Goal: Task Accomplishment & Management: Manage account settings

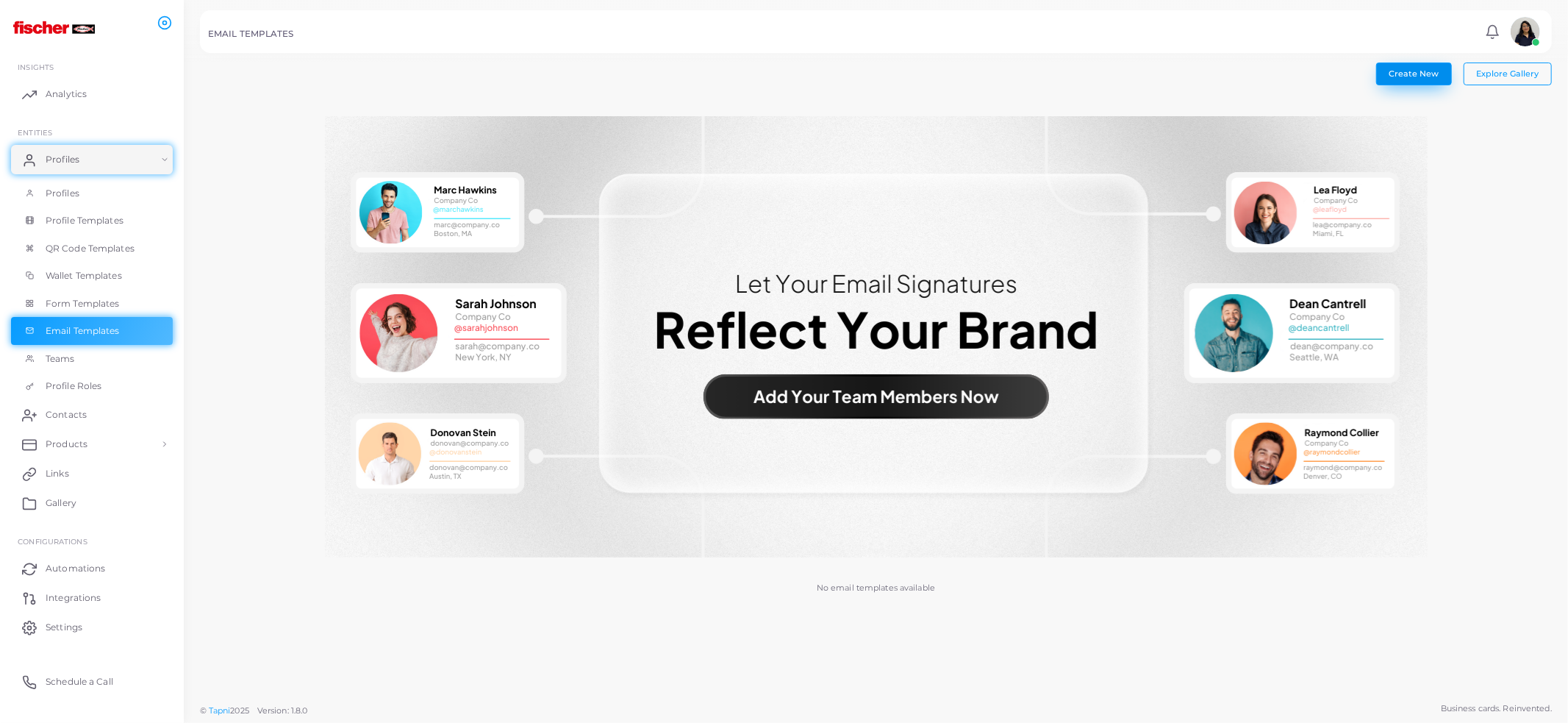
click at [1420, 79] on button "Create New" at bounding box center [1414, 74] width 76 height 22
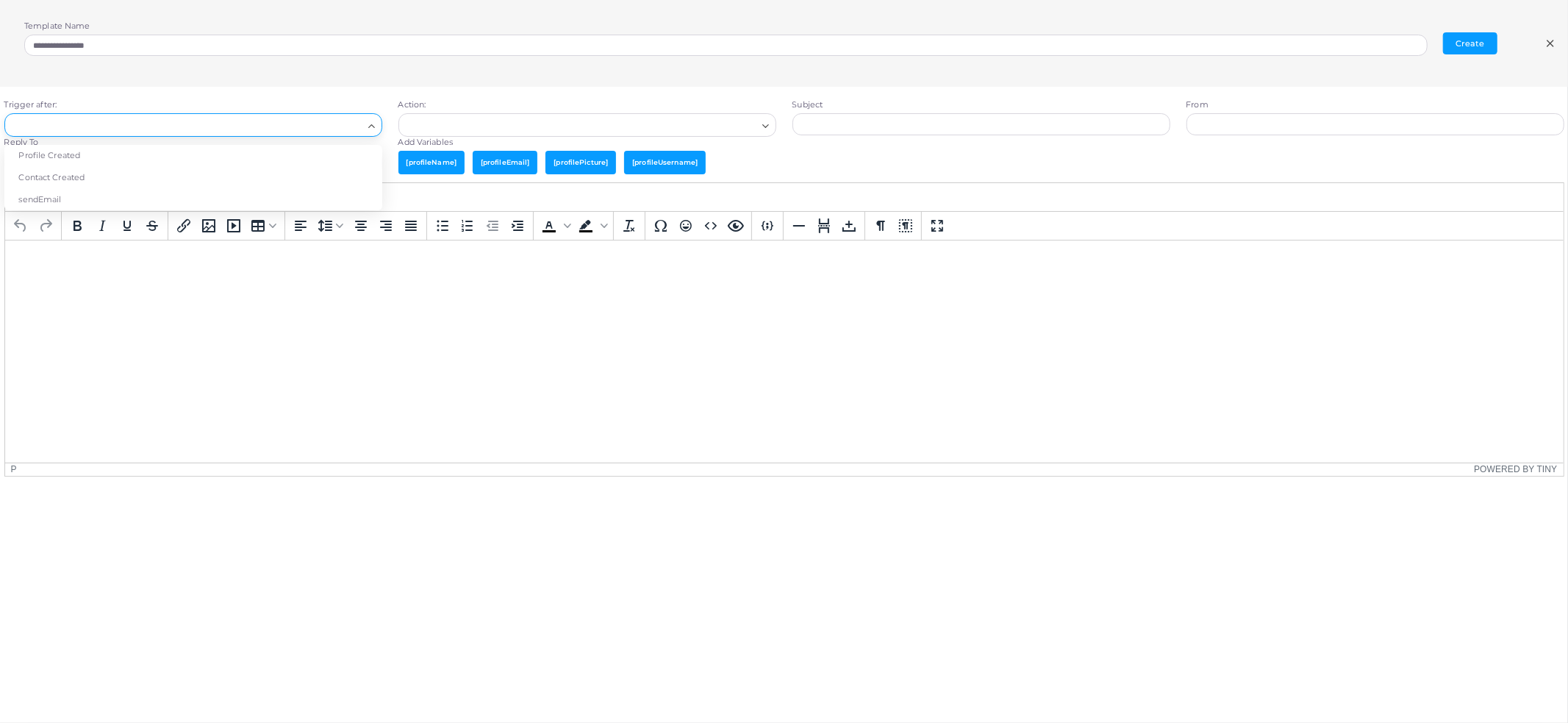
click at [300, 134] on div "Loading..." at bounding box center [193, 125] width 378 height 23
click at [258, 160] on li "Profile Created" at bounding box center [193, 156] width 378 height 22
click at [268, 120] on input "Search for option" at bounding box center [186, 124] width 351 height 16
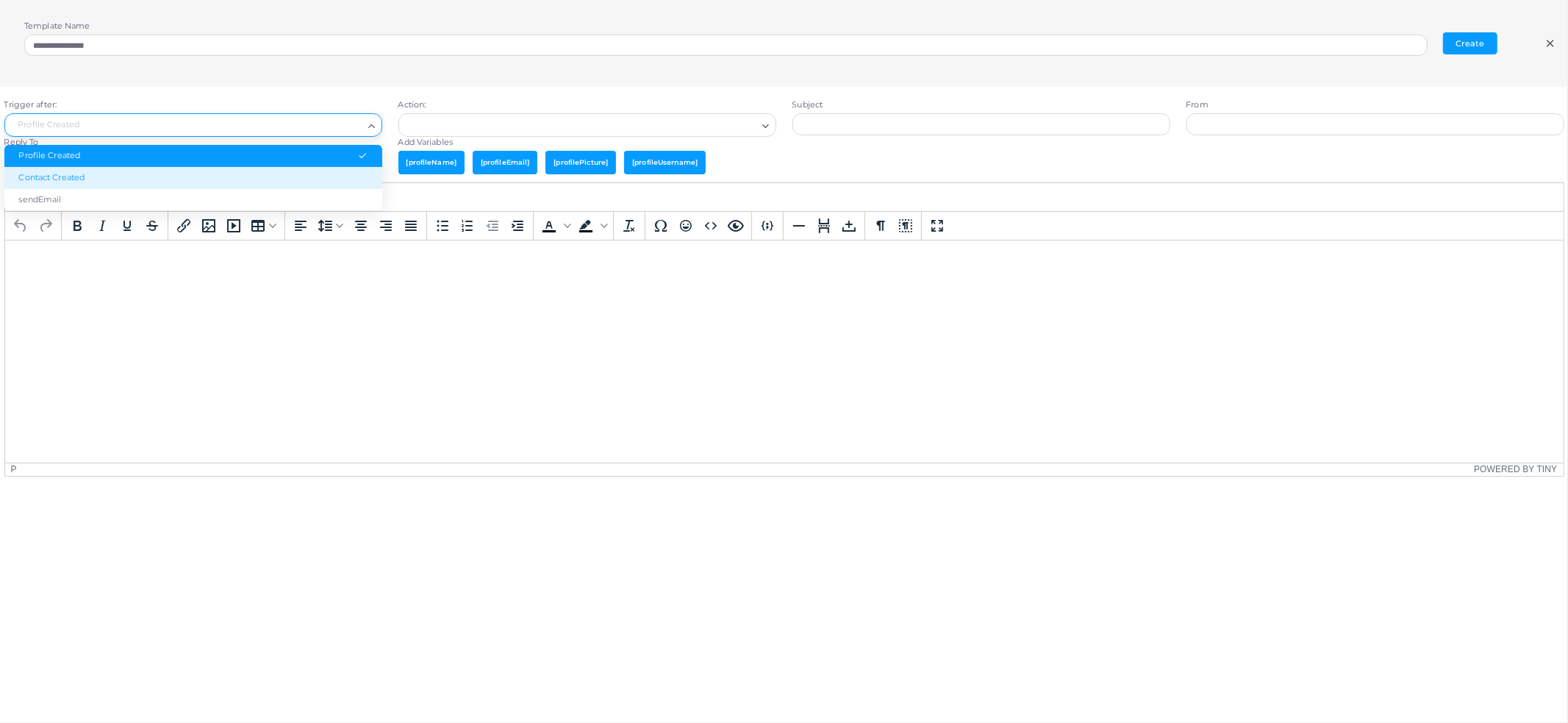
click at [81, 182] on li "Contact Created" at bounding box center [193, 178] width 378 height 22
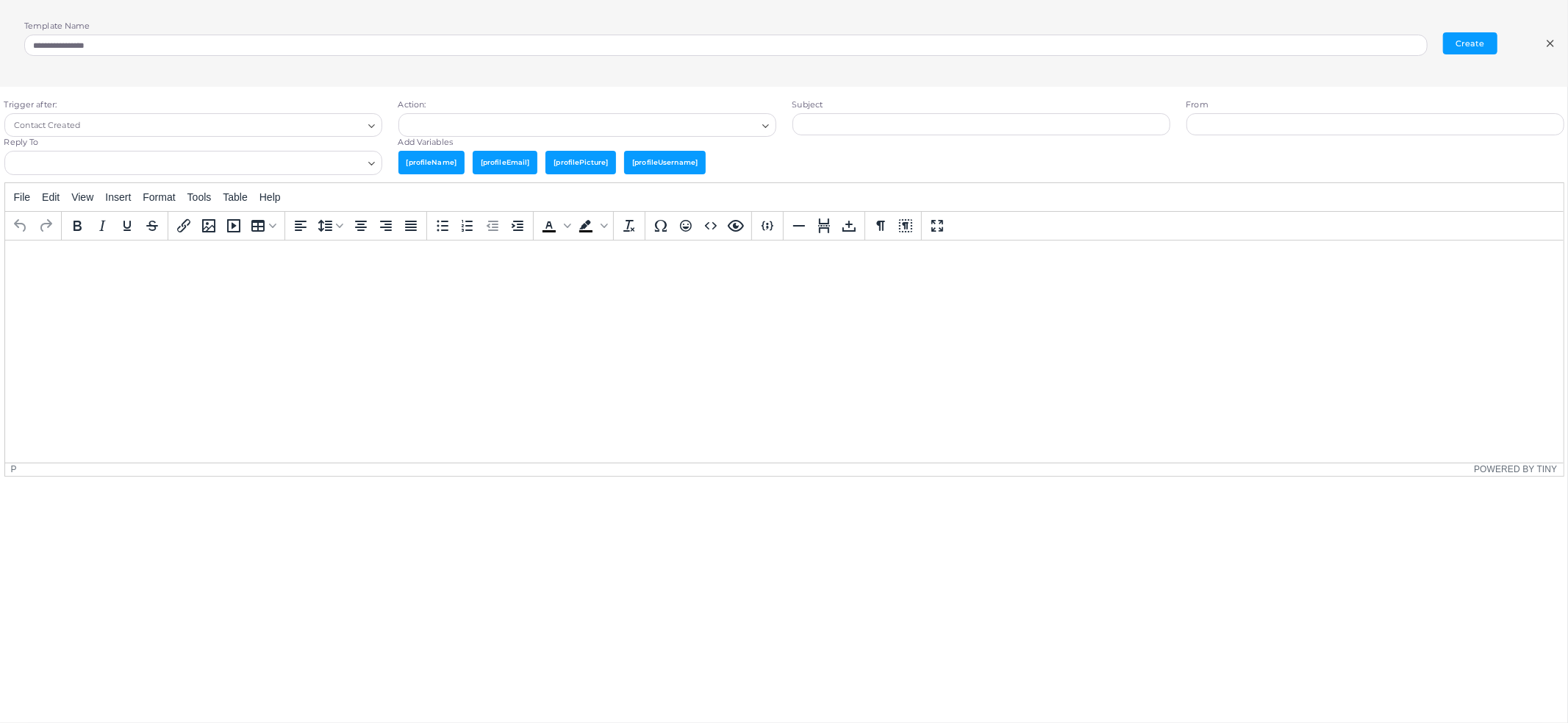
click at [494, 116] on div "Search for option" at bounding box center [581, 124] width 354 height 19
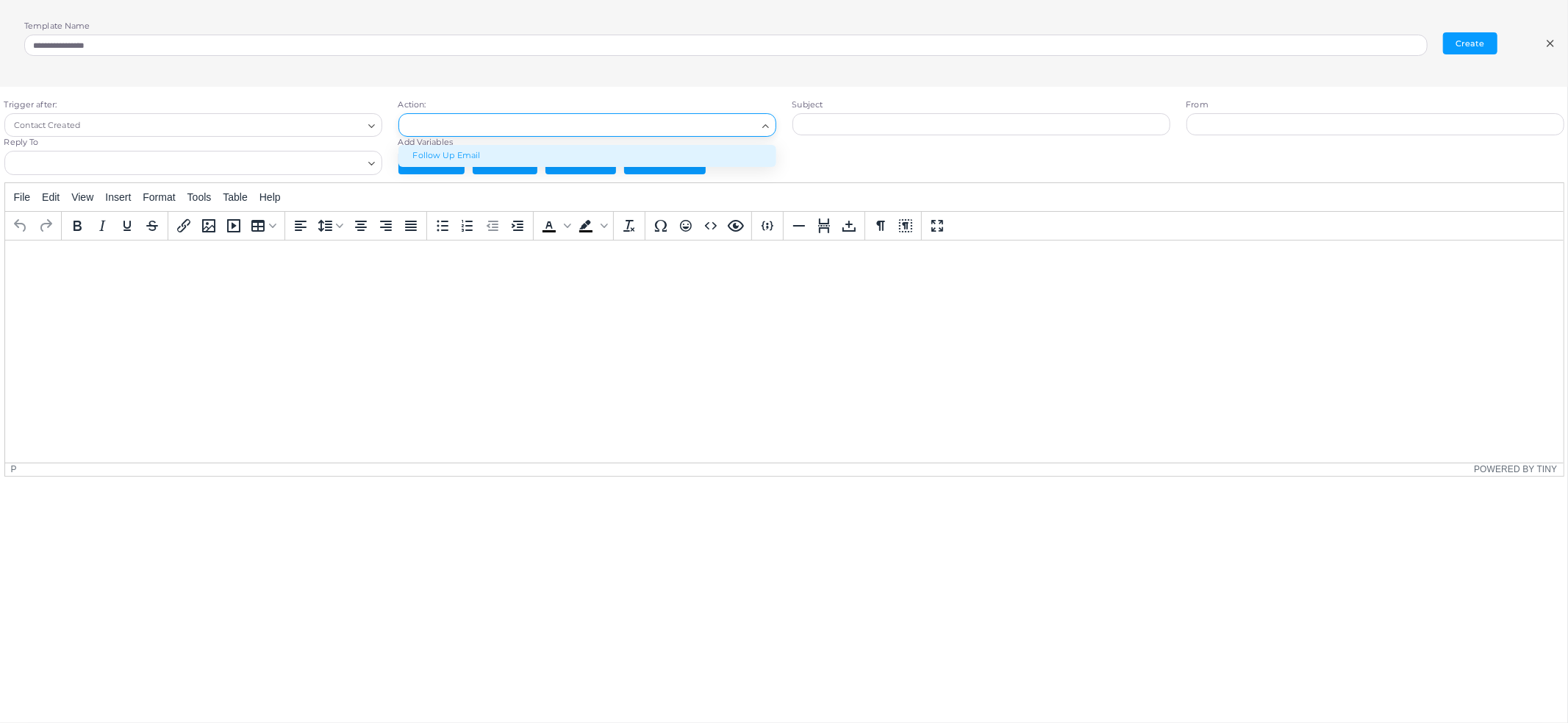
click at [489, 152] on li "Follow Up Email" at bounding box center [587, 156] width 378 height 22
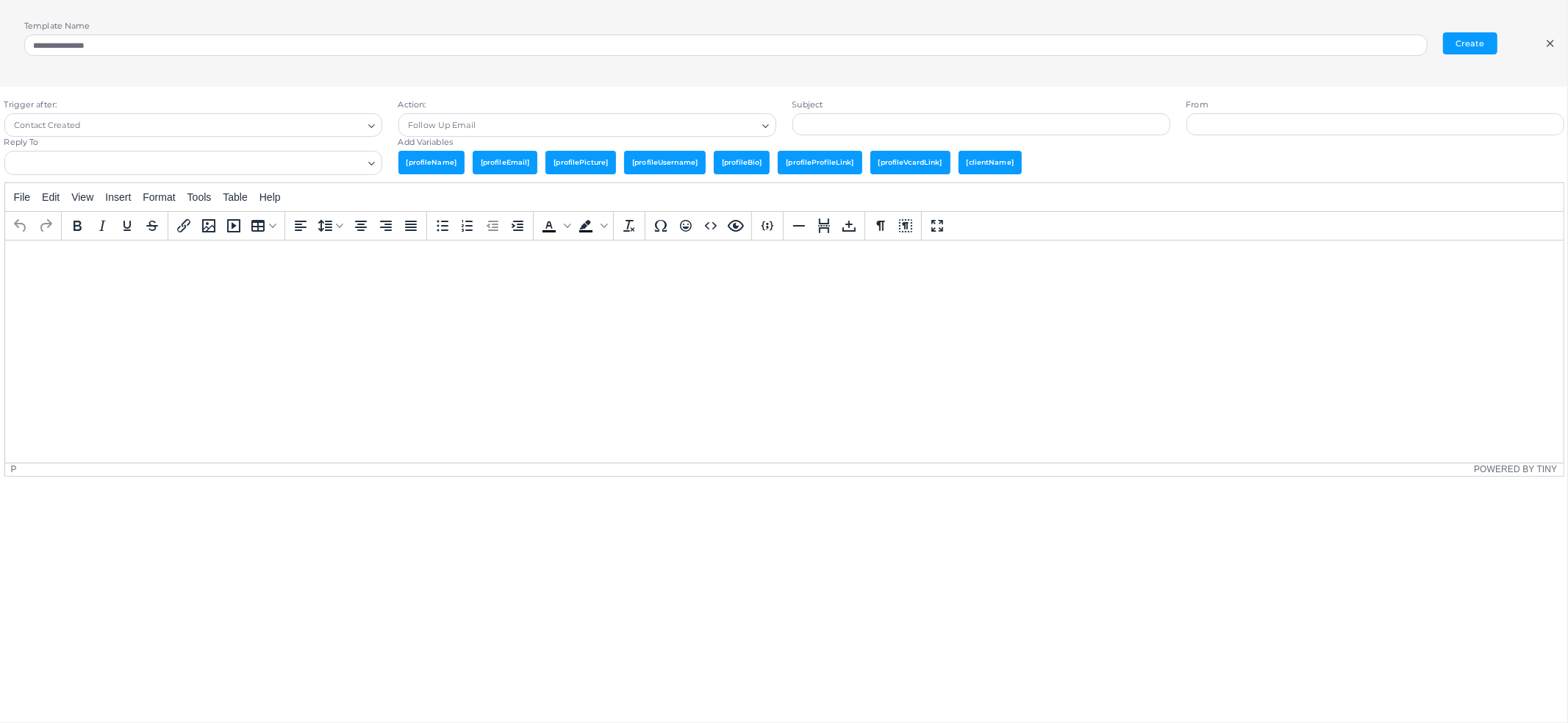
click at [62, 264] on p "Rich Text Area. Press ALT-0 for help." at bounding box center [784, 259] width 1535 height 16
click at [279, 277] on html at bounding box center [784, 259] width 1559 height 40
click at [1554, 45] on icon at bounding box center [1550, 43] width 12 height 12
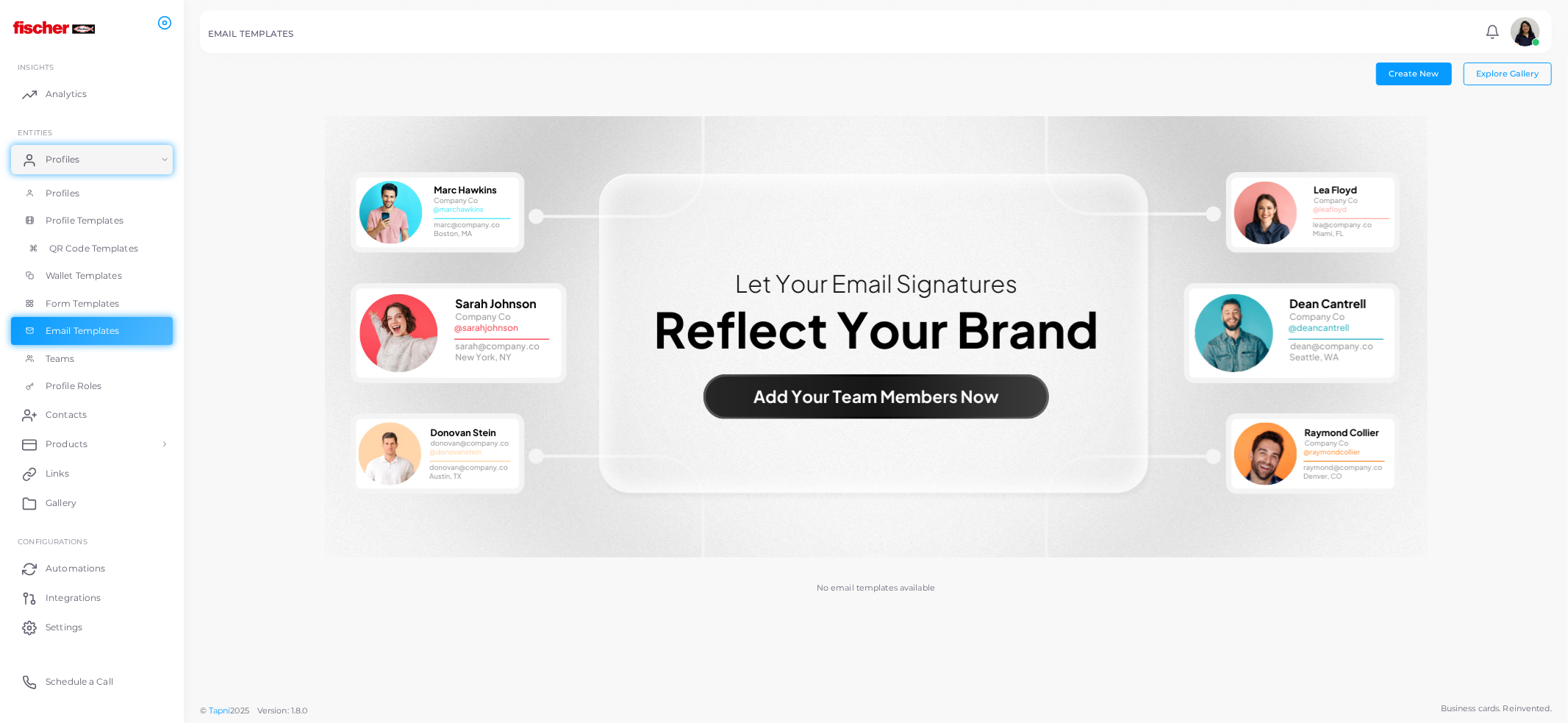
click at [129, 254] on link "QR Code Templates" at bounding box center [92, 249] width 162 height 28
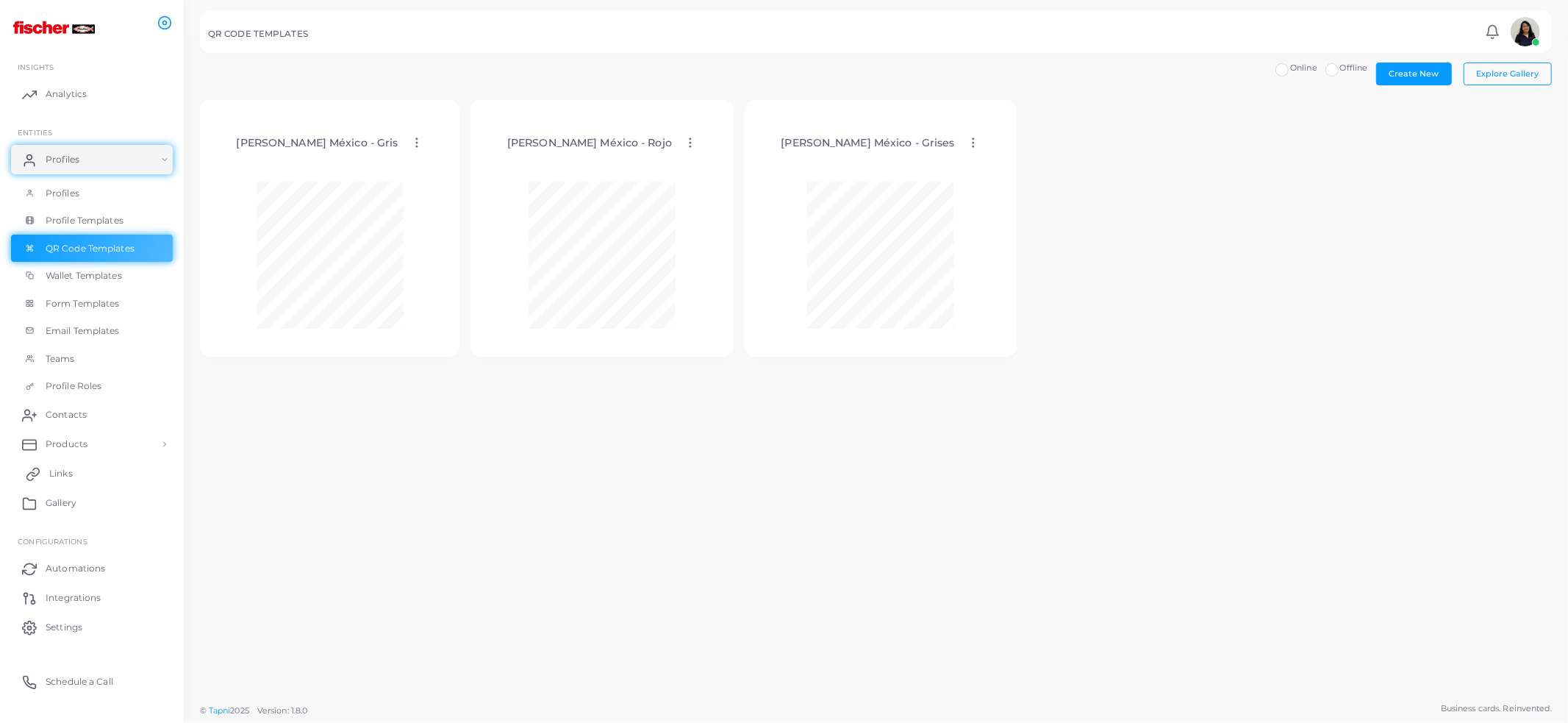
click at [99, 477] on link "Links" at bounding box center [92, 473] width 162 height 30
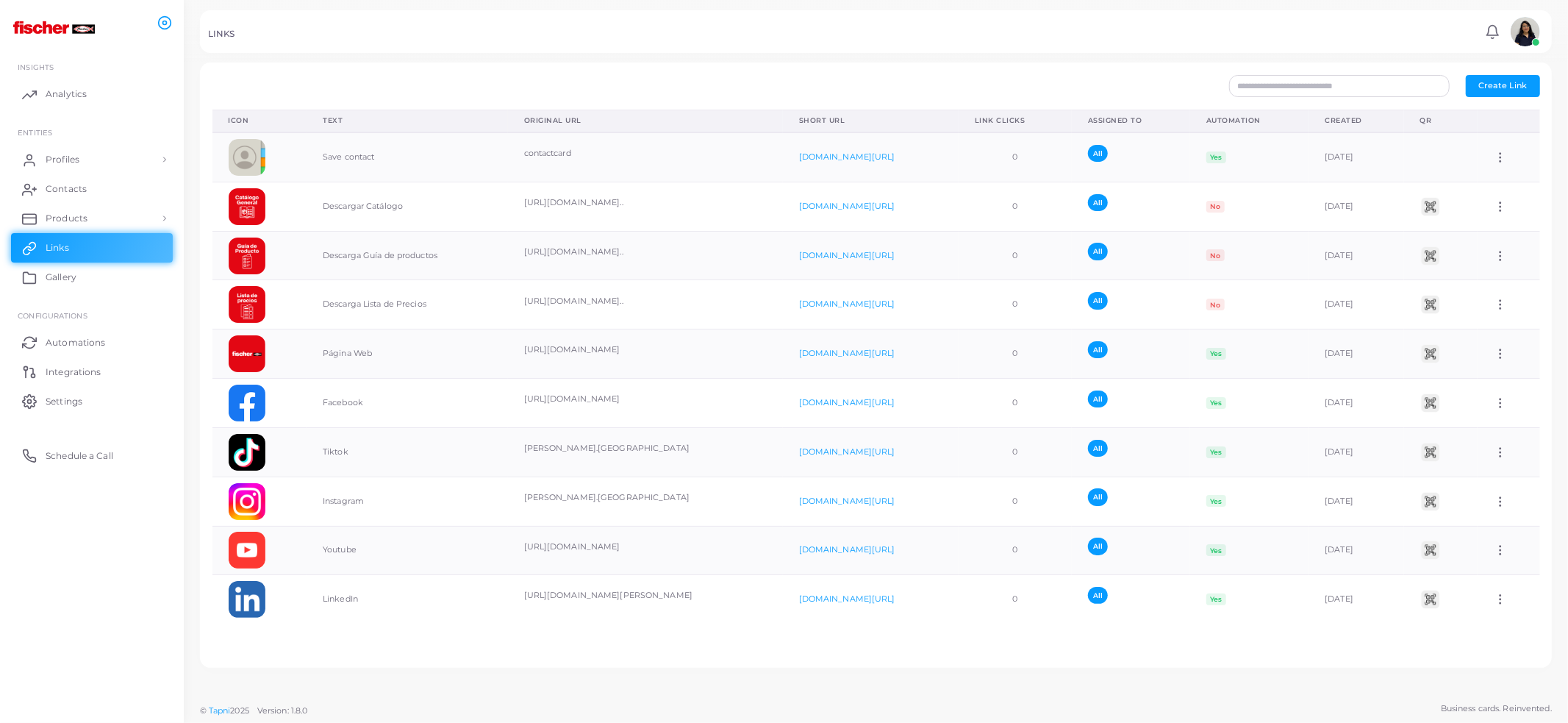
click at [82, 417] on ul "INSIGHTS Analytics ENTITIES Profiles Profiles Profile Templates QR Code Templat…" at bounding box center [92, 259] width 184 height 433
click at [87, 397] on link "Settings" at bounding box center [92, 401] width 162 height 30
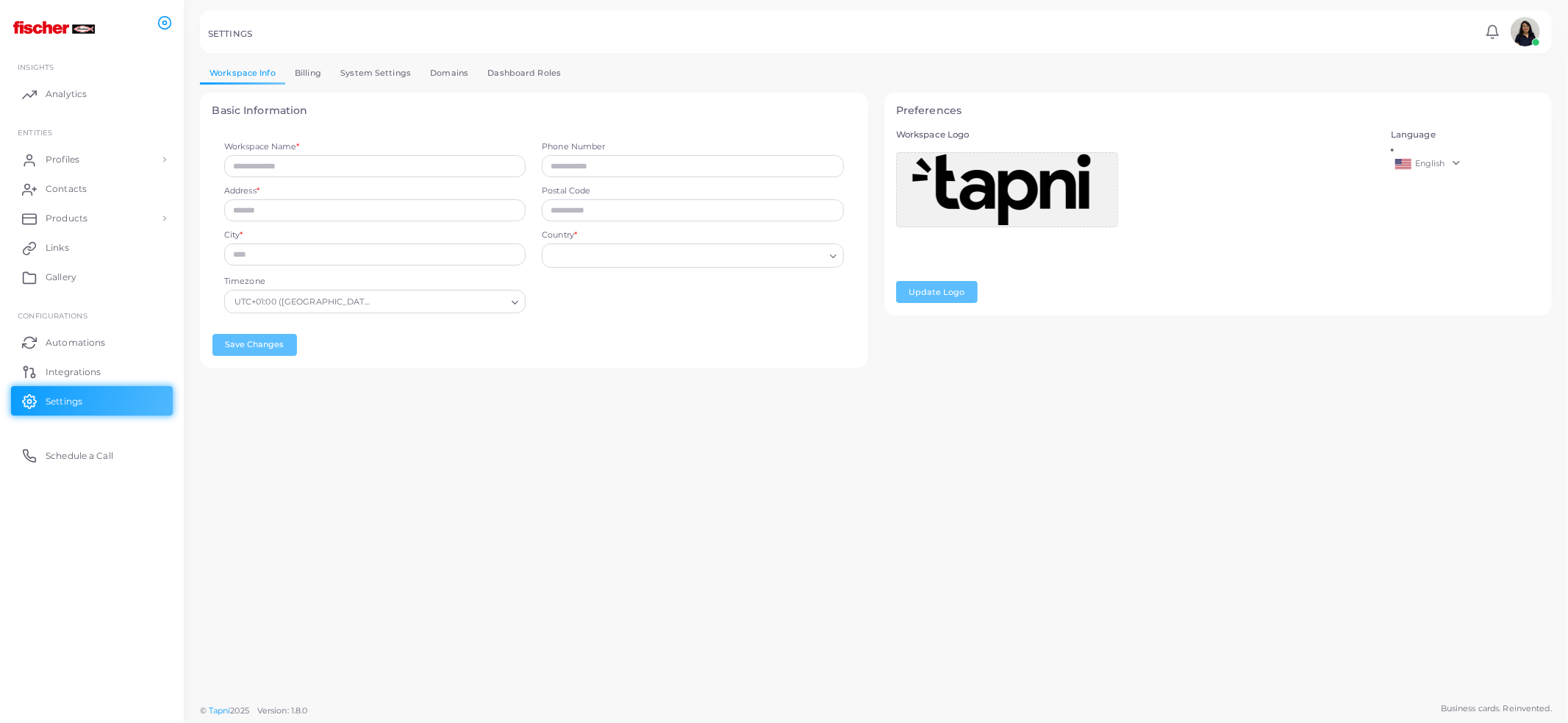
type input "**********"
click at [442, 80] on link "Domains" at bounding box center [449, 73] width 57 height 21
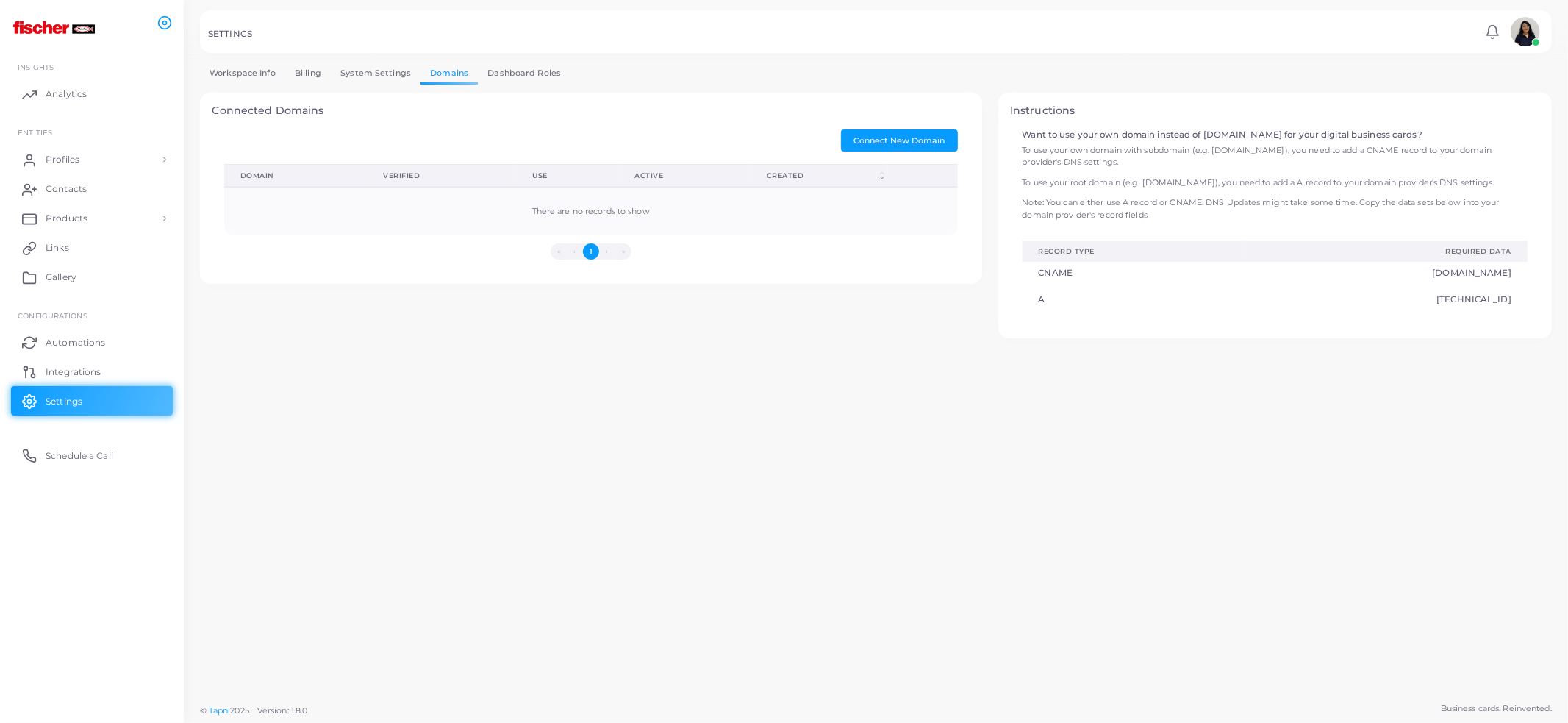
click at [372, 78] on link "System Settings" at bounding box center [376, 73] width 90 height 21
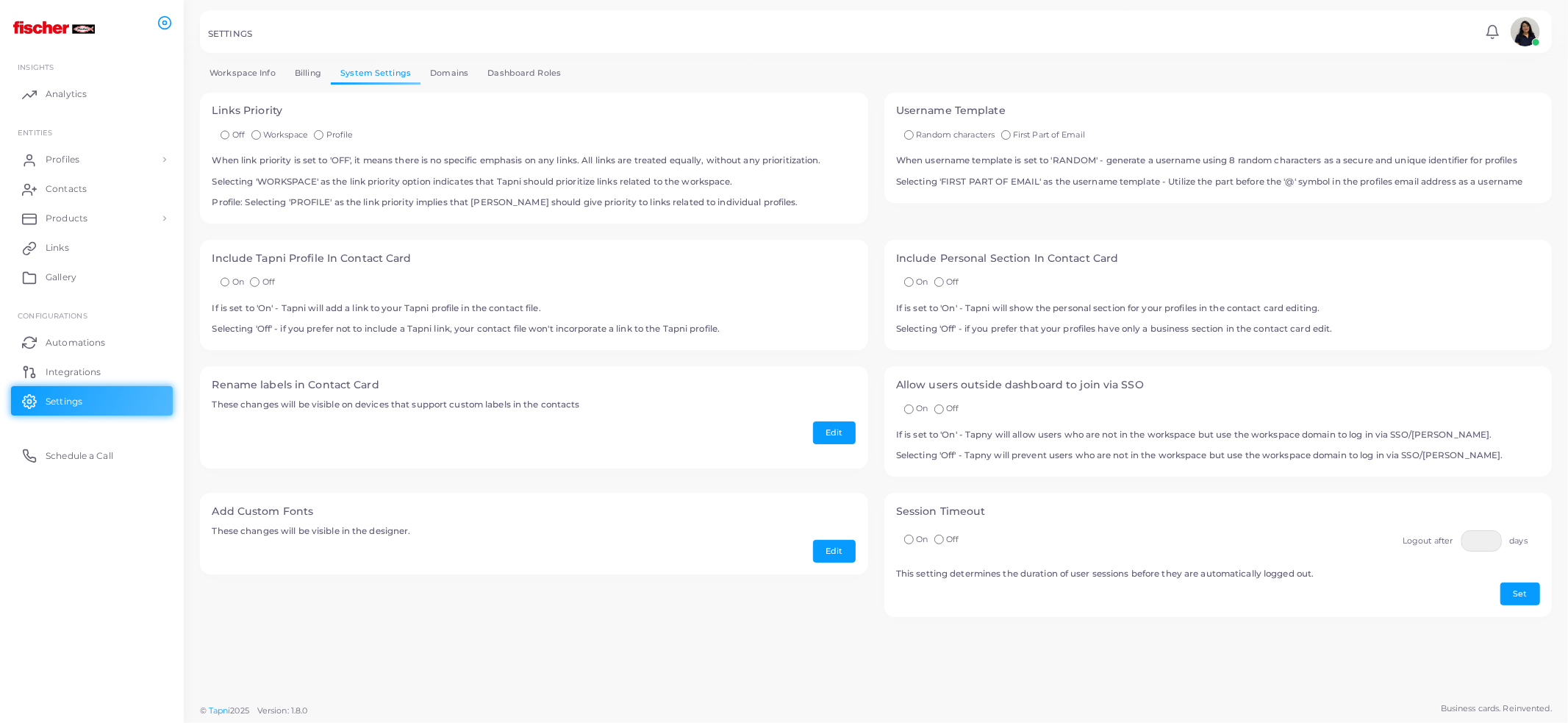
click at [238, 72] on link "Workspace Info" at bounding box center [243, 73] width 85 height 21
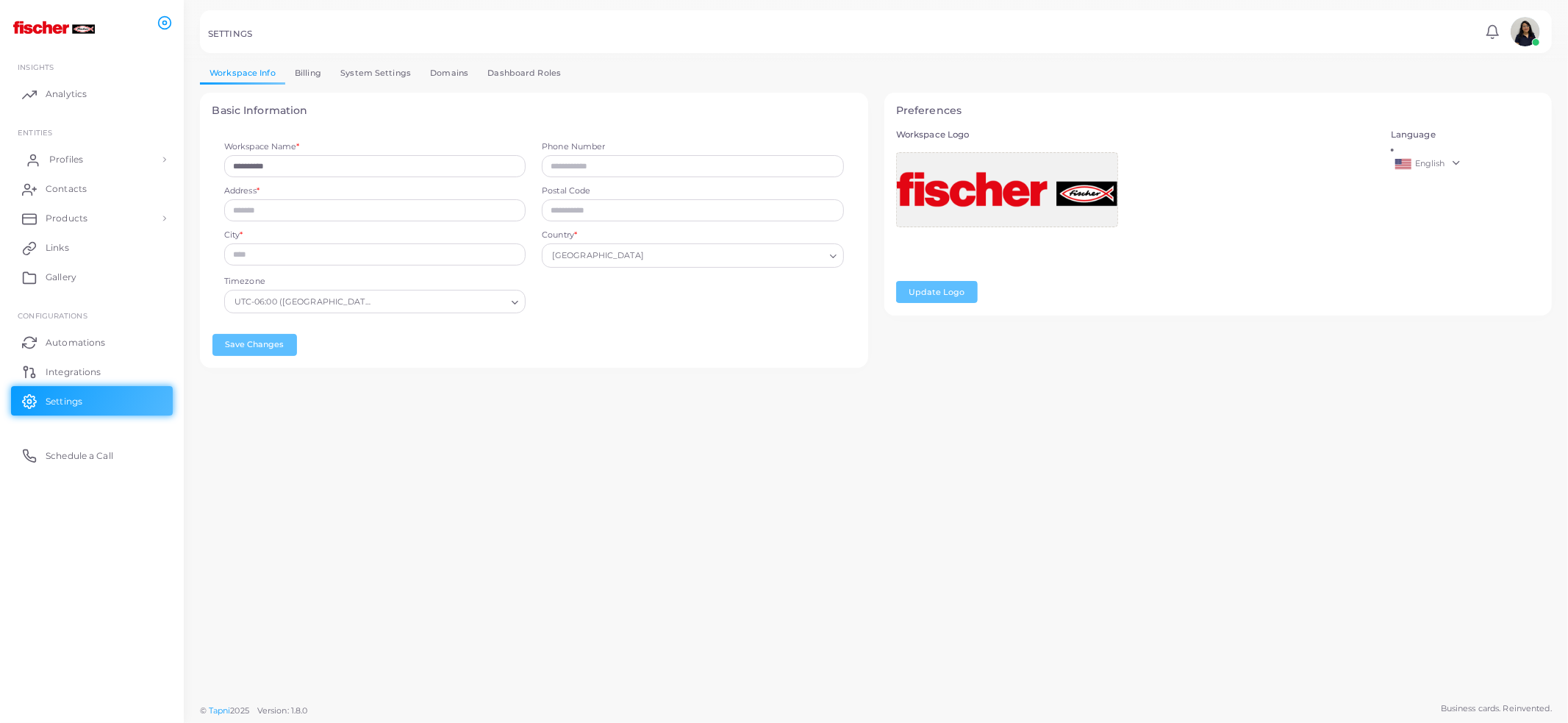
click at [123, 164] on link "Profiles" at bounding box center [92, 160] width 162 height 30
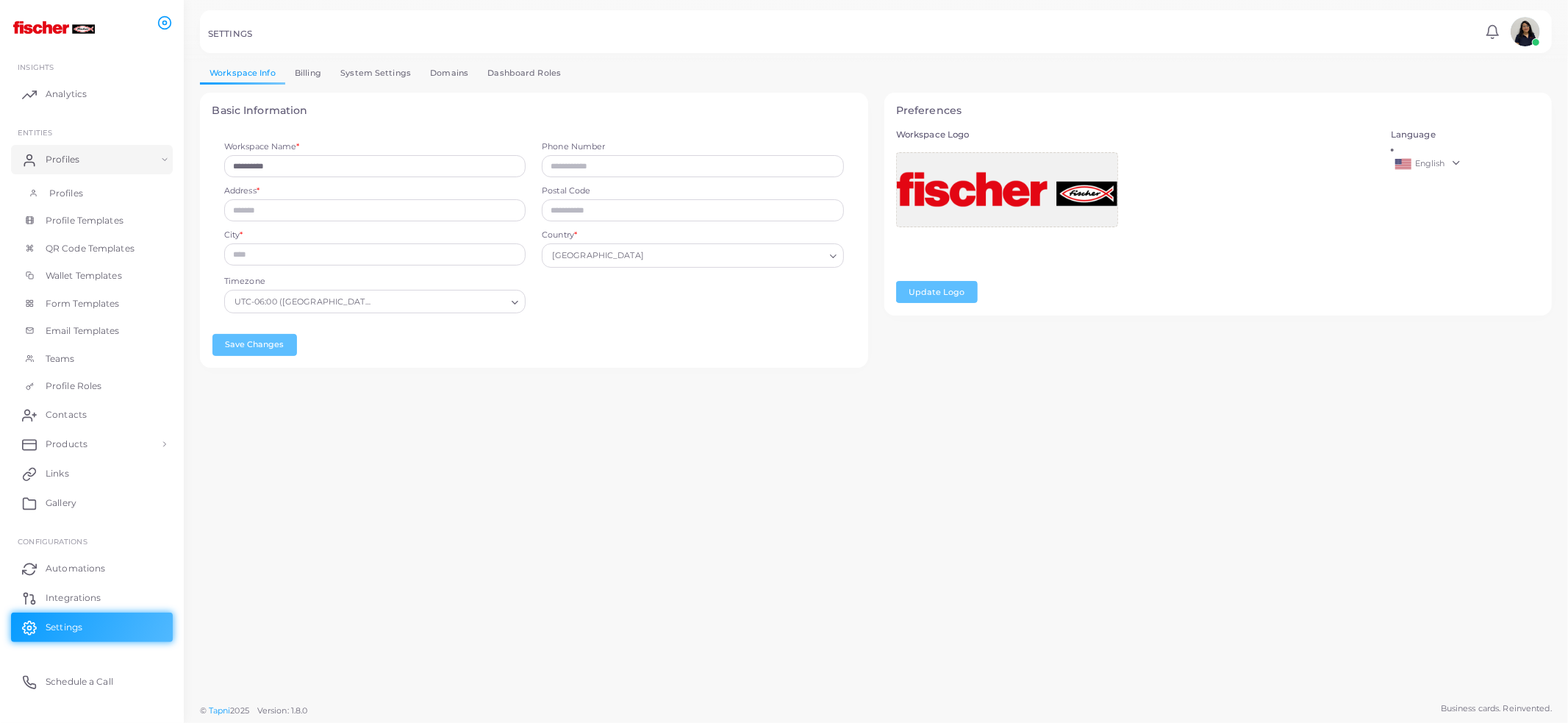
click at [117, 188] on link "Profiles" at bounding box center [92, 193] width 162 height 28
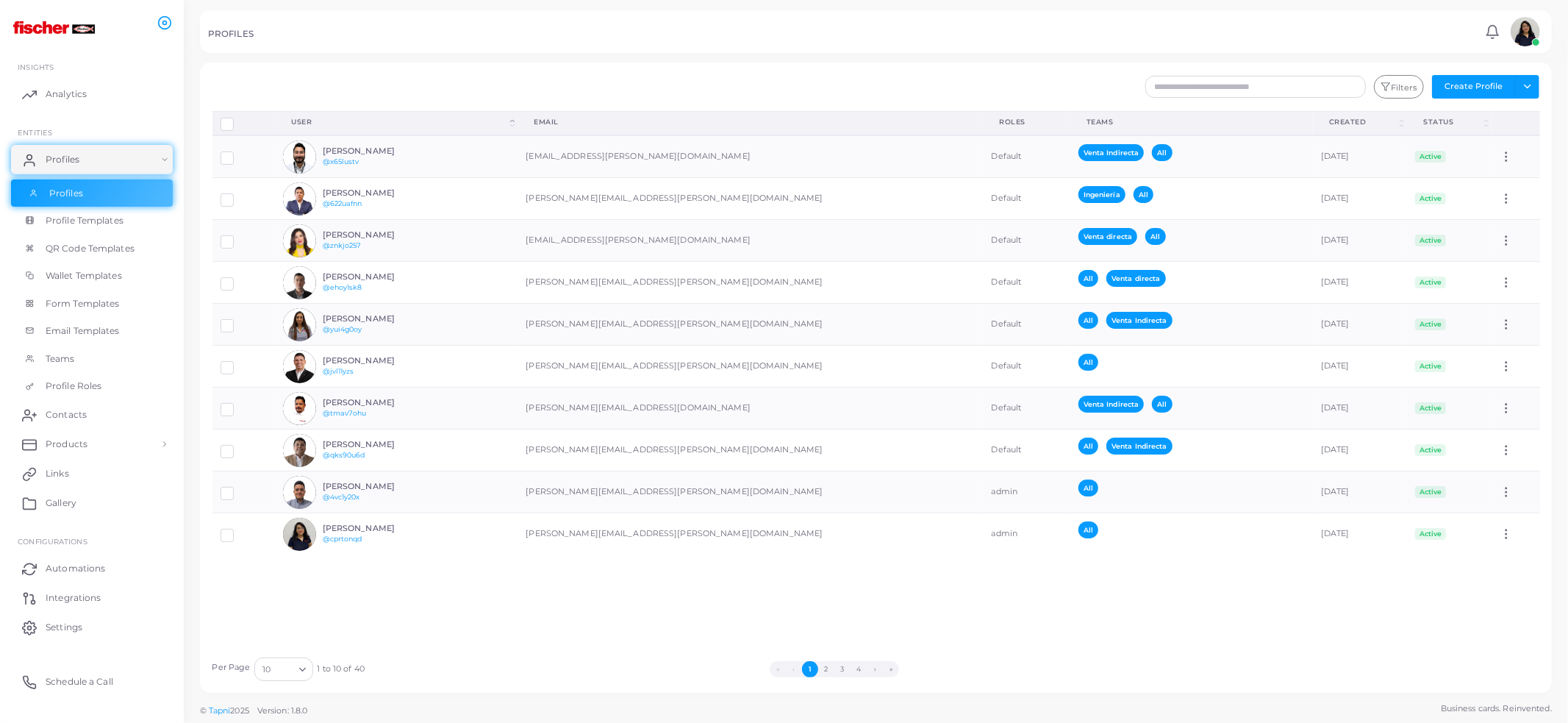
click at [104, 194] on link "Profiles" at bounding box center [92, 193] width 162 height 28
click at [104, 451] on link "Products" at bounding box center [92, 444] width 162 height 30
click at [77, 563] on span "Gallery" at bounding box center [64, 563] width 31 height 13
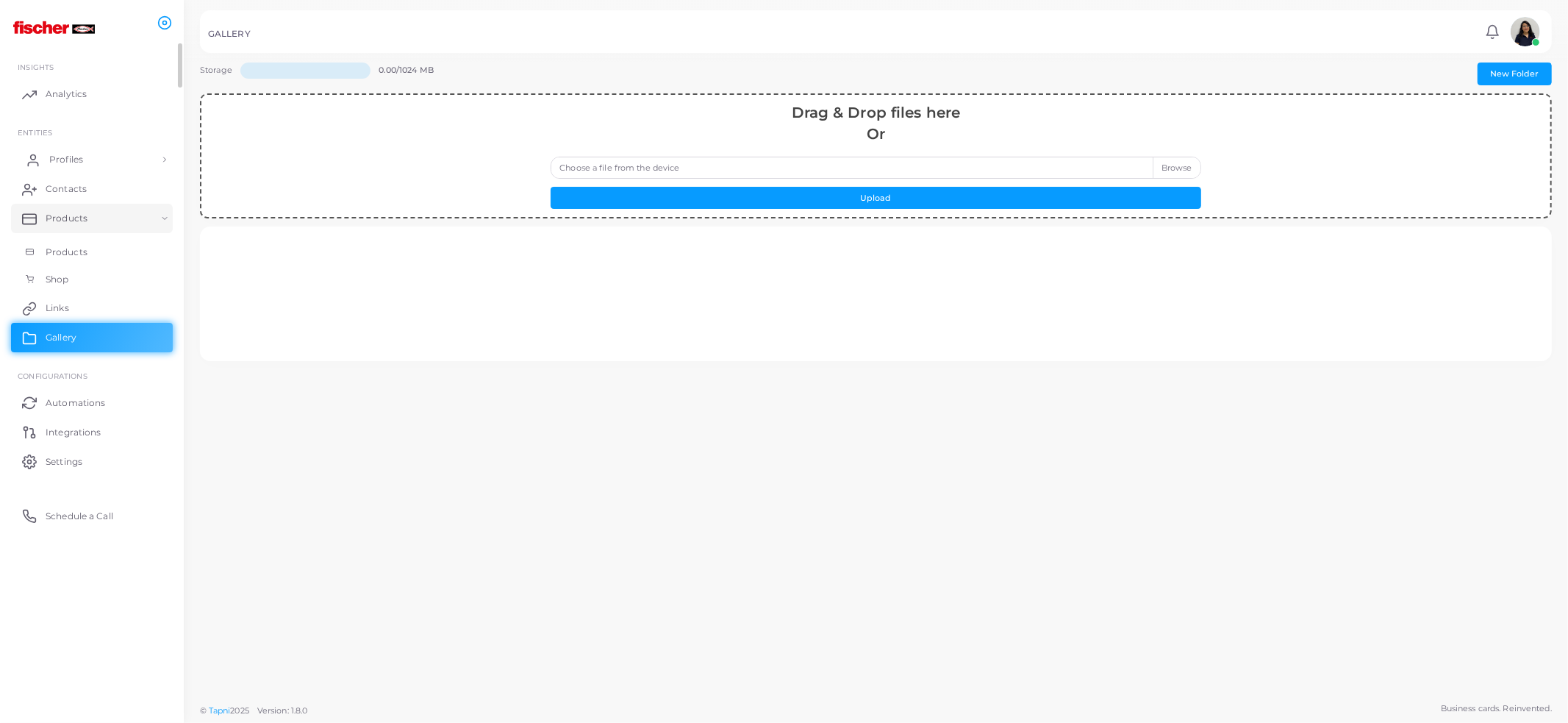
click at [82, 168] on link "Profiles" at bounding box center [92, 160] width 162 height 30
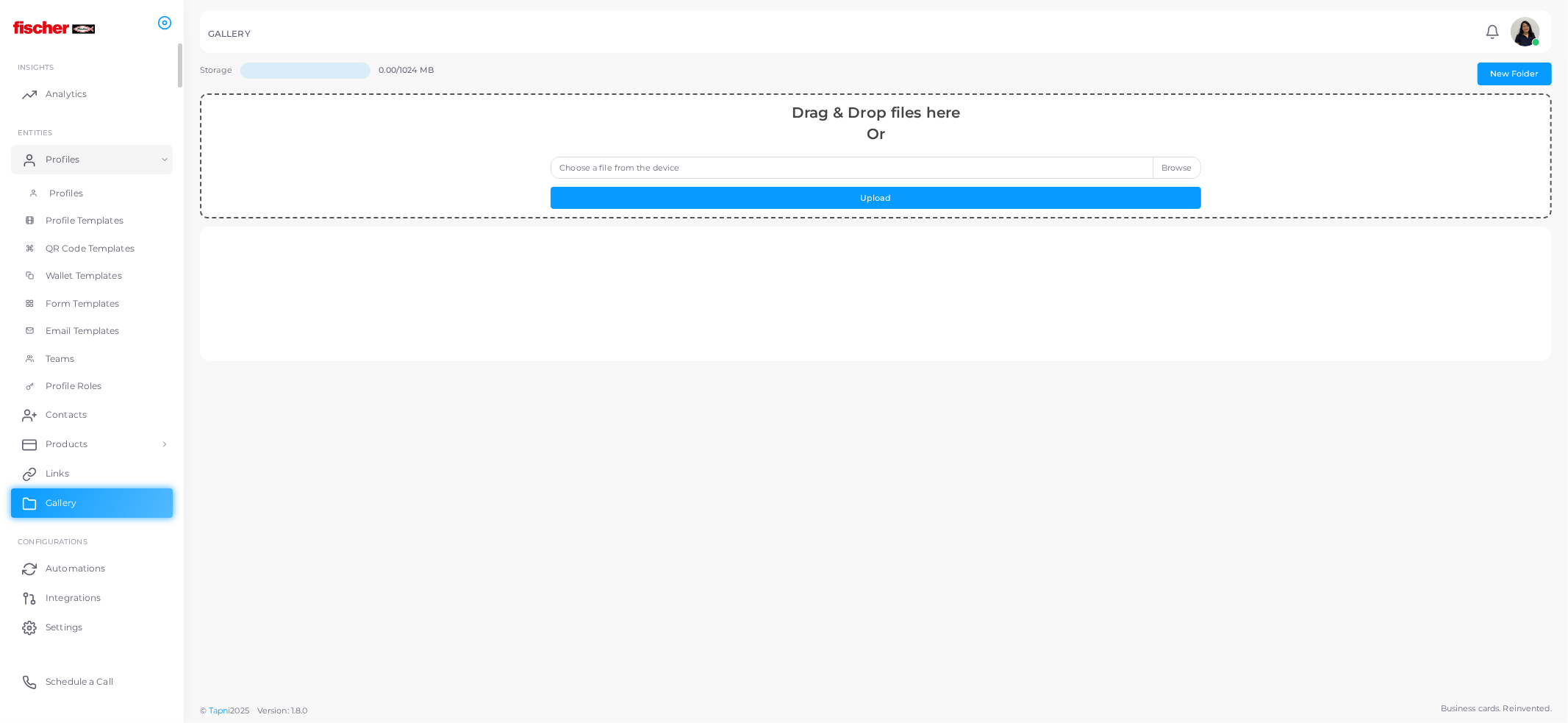
click at [80, 194] on span "Profiles" at bounding box center [66, 193] width 34 height 13
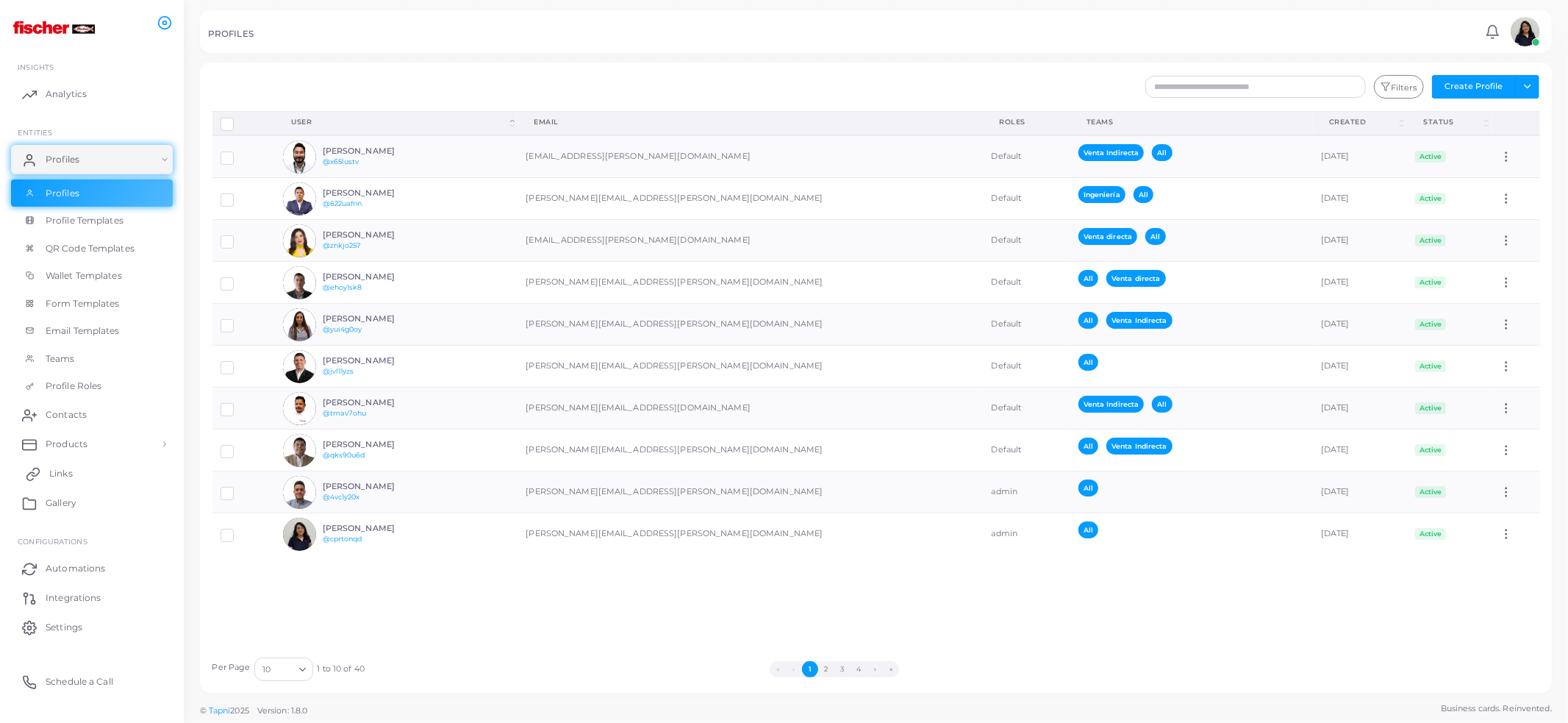
click at [79, 473] on link "Links" at bounding box center [92, 473] width 162 height 30
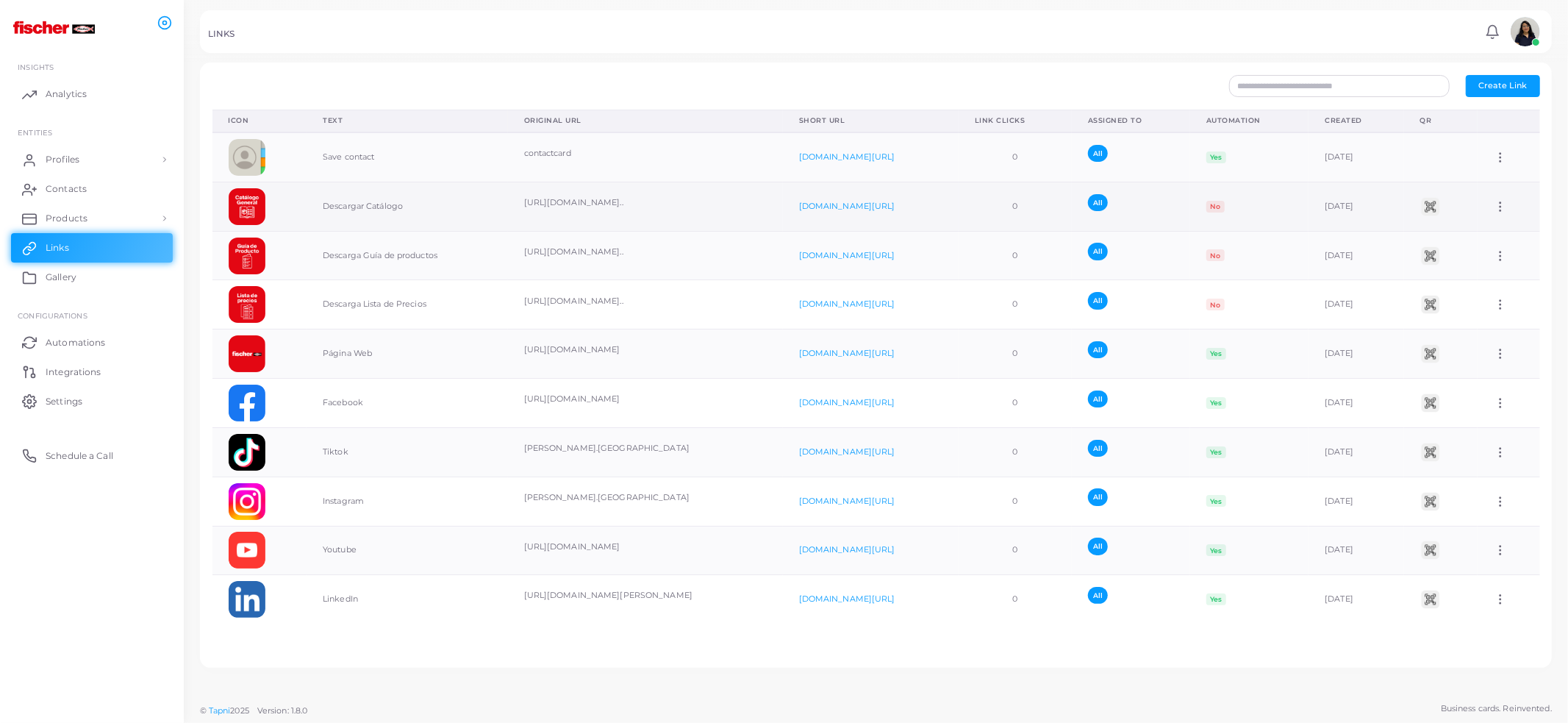
click at [1494, 201] on icon at bounding box center [1501, 207] width 13 height 13
click at [1523, 238] on link "Edit Link" at bounding box center [1496, 238] width 104 height 20
type input "**********"
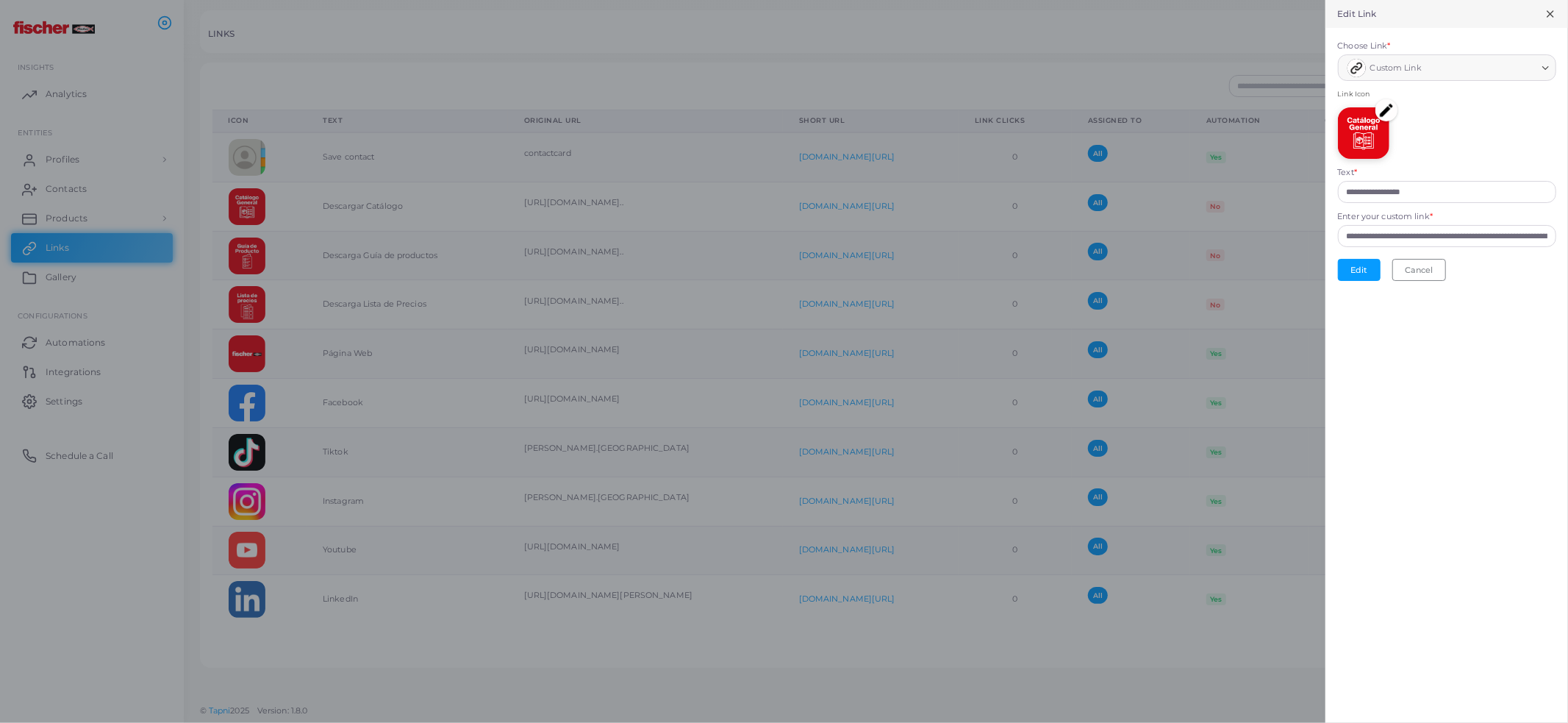
click at [1552, 17] on icon at bounding box center [1550, 13] width 12 height 12
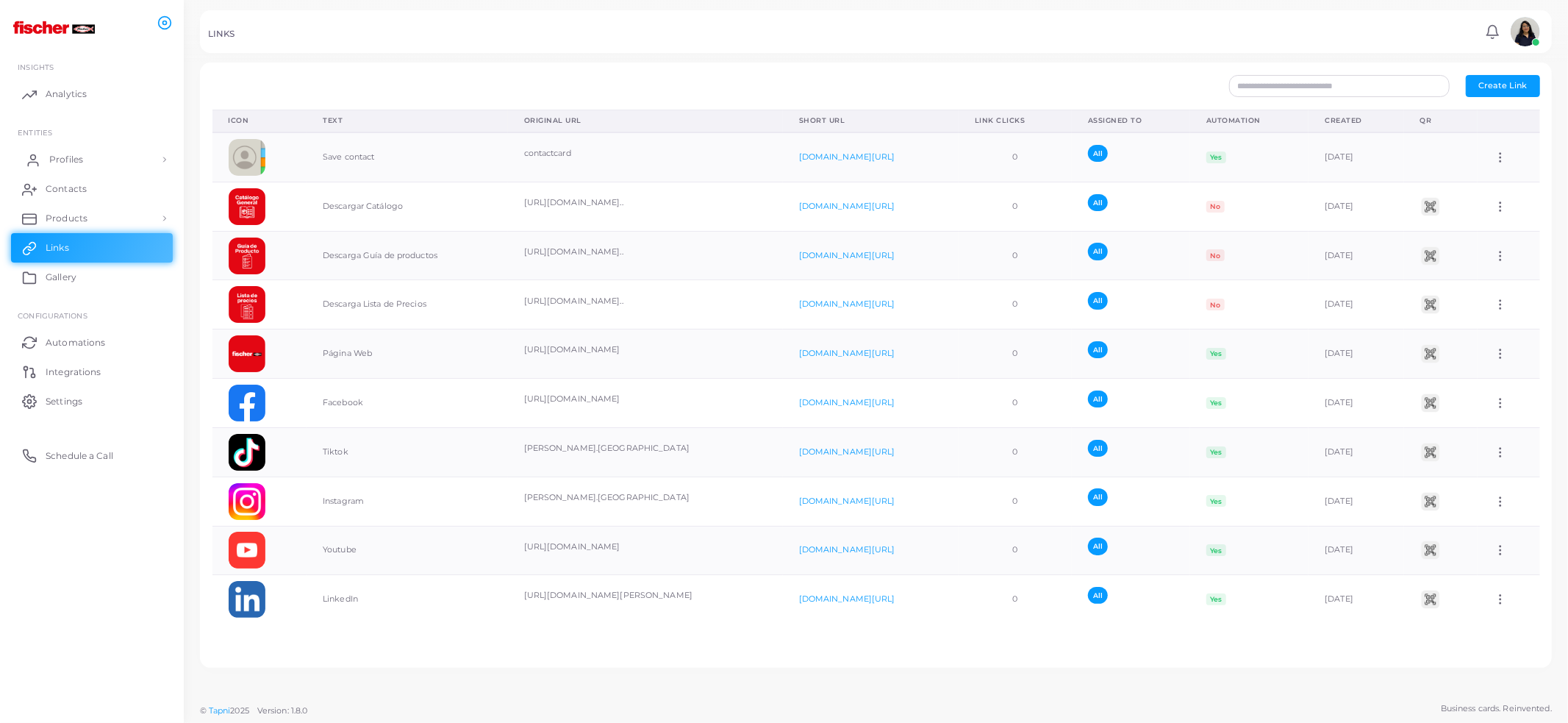
click at [121, 153] on link "Profiles" at bounding box center [92, 160] width 162 height 30
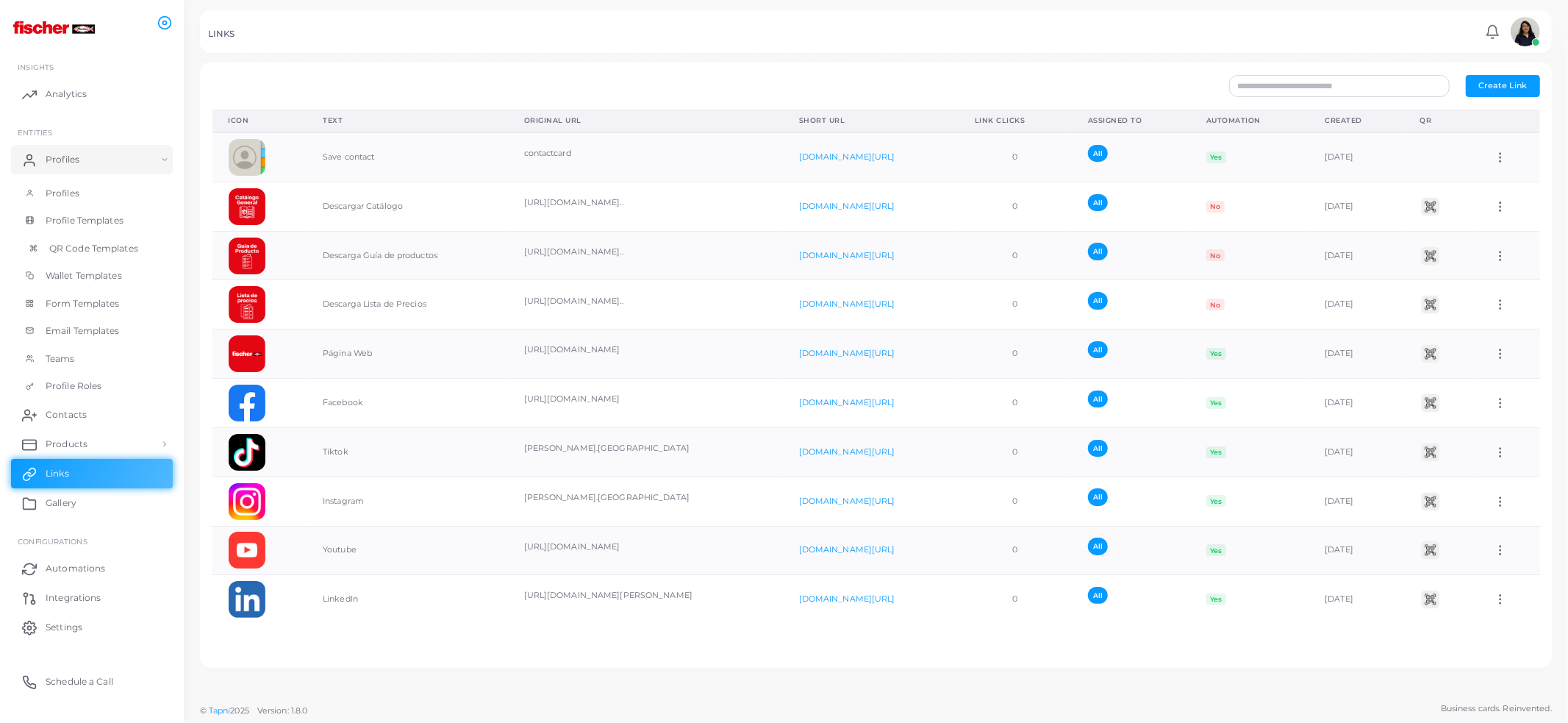
click at [117, 239] on link "QR Code Templates" at bounding box center [92, 249] width 162 height 28
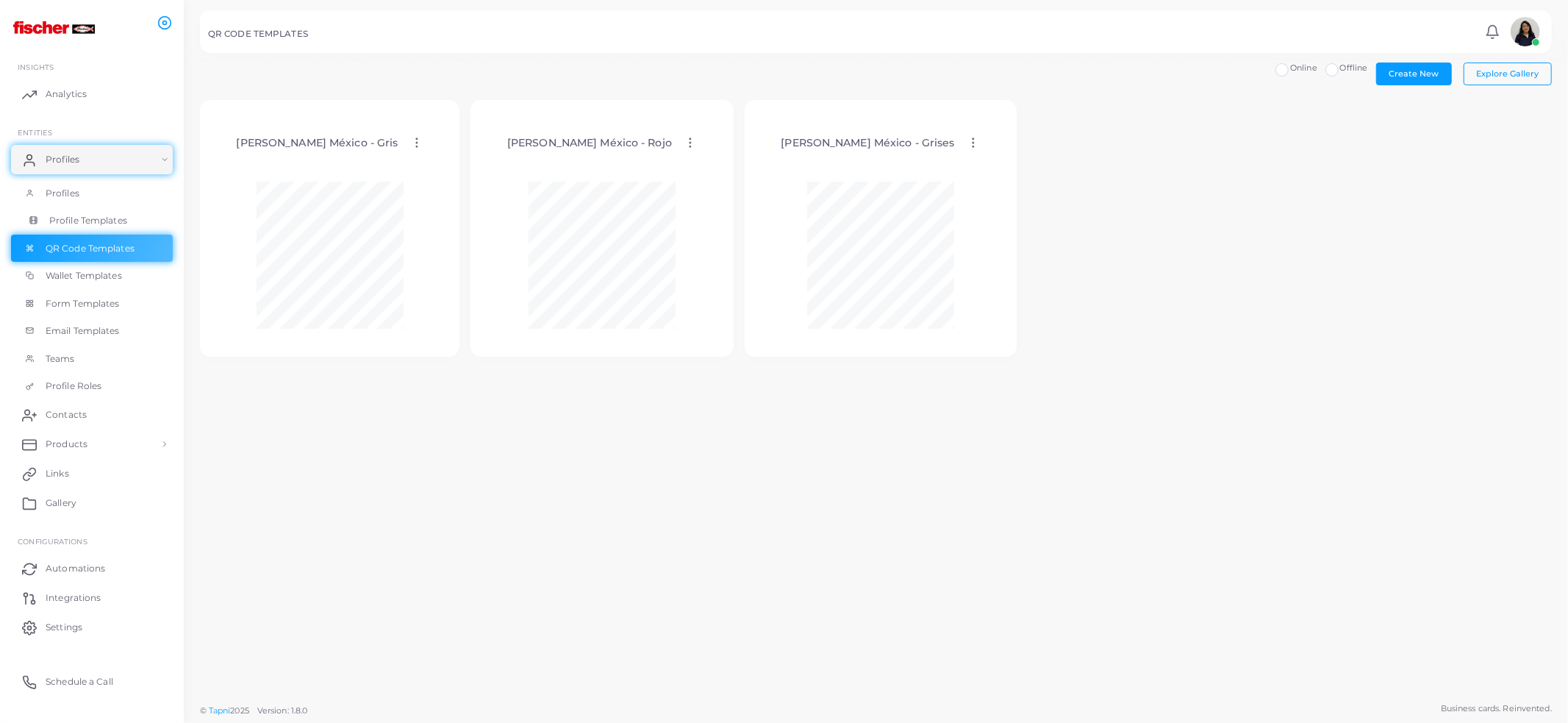
click at [131, 225] on link "Profile Templates" at bounding box center [92, 221] width 162 height 28
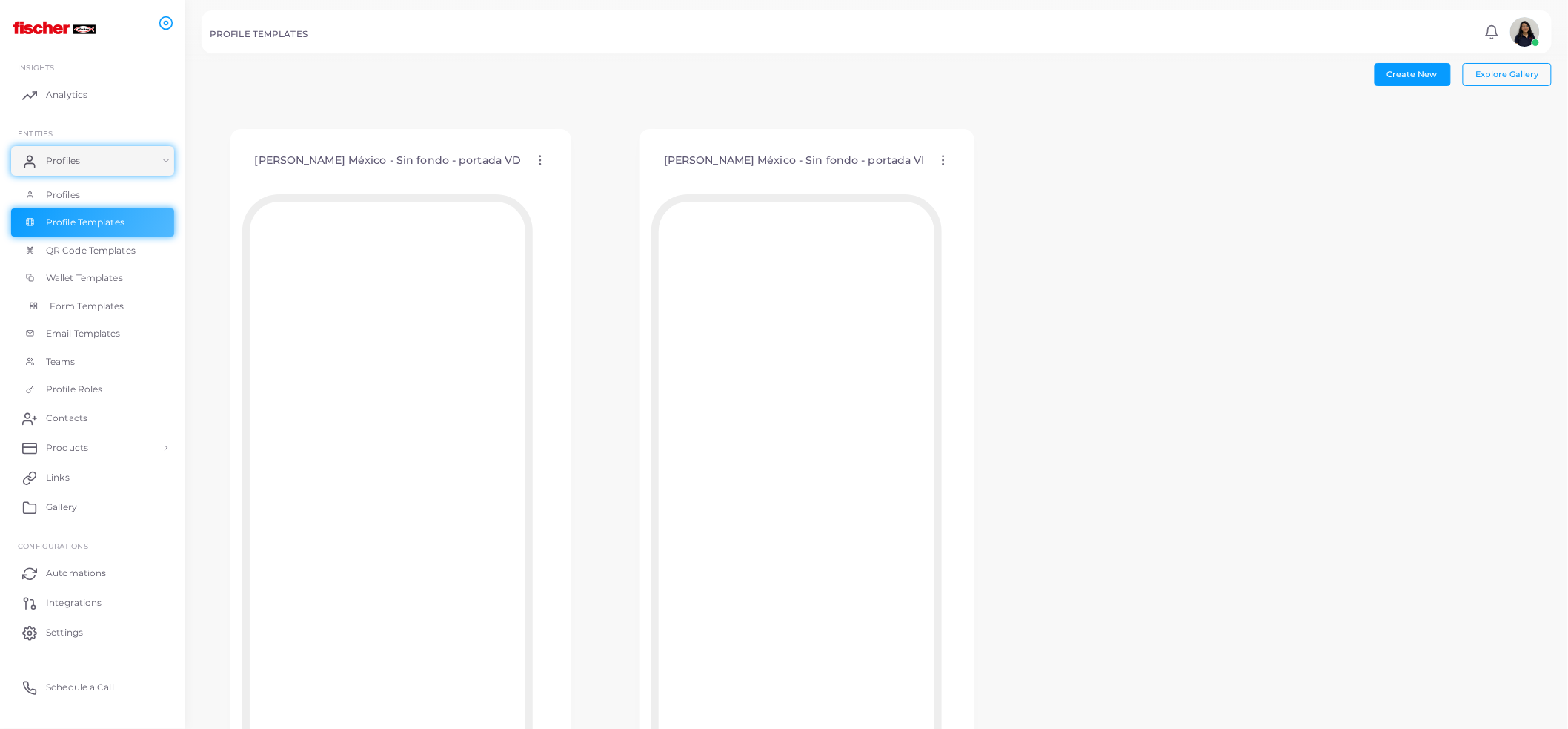
click at [118, 313] on link "Form Templates" at bounding box center [92, 306] width 163 height 28
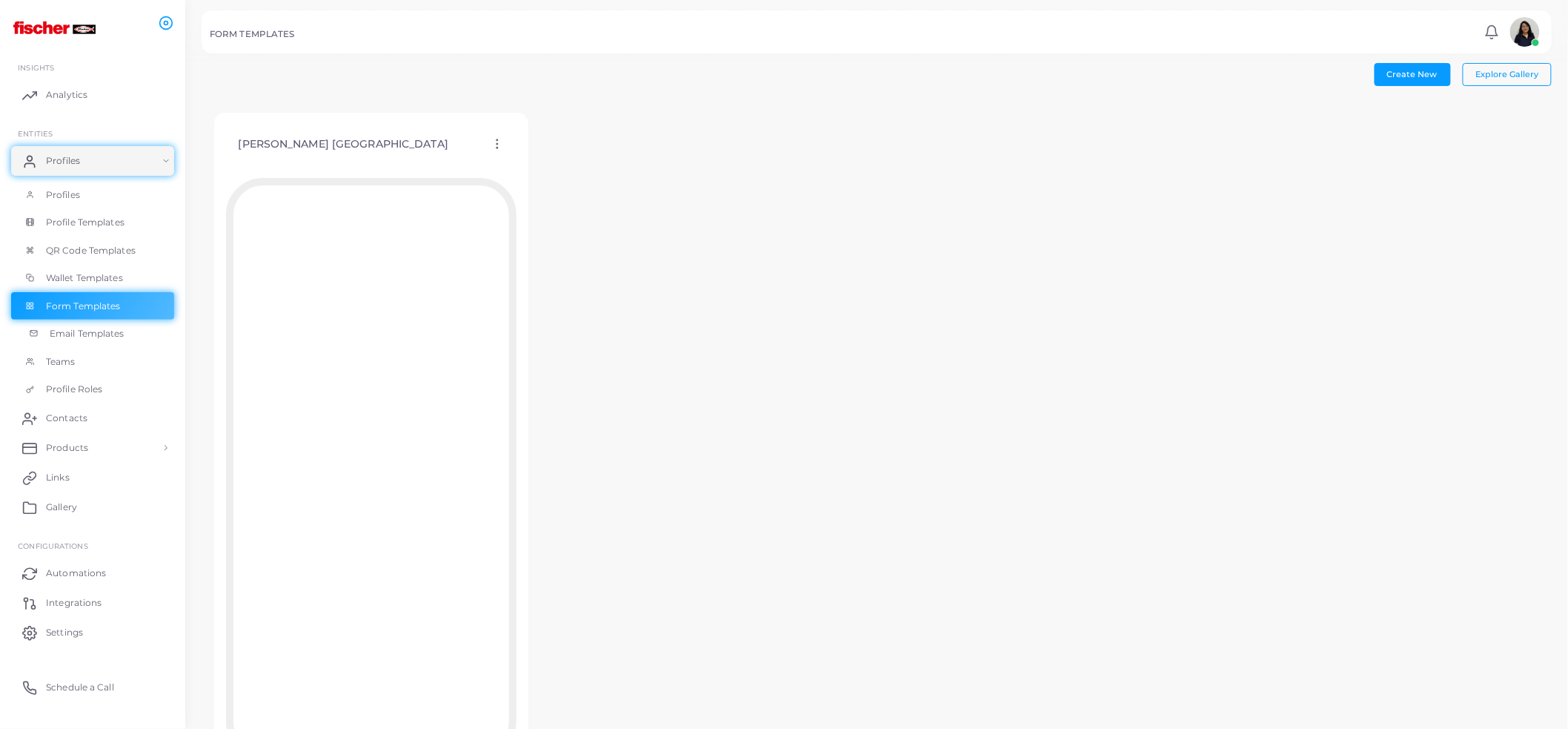
click at [113, 338] on span "Email Templates" at bounding box center [87, 333] width 75 height 13
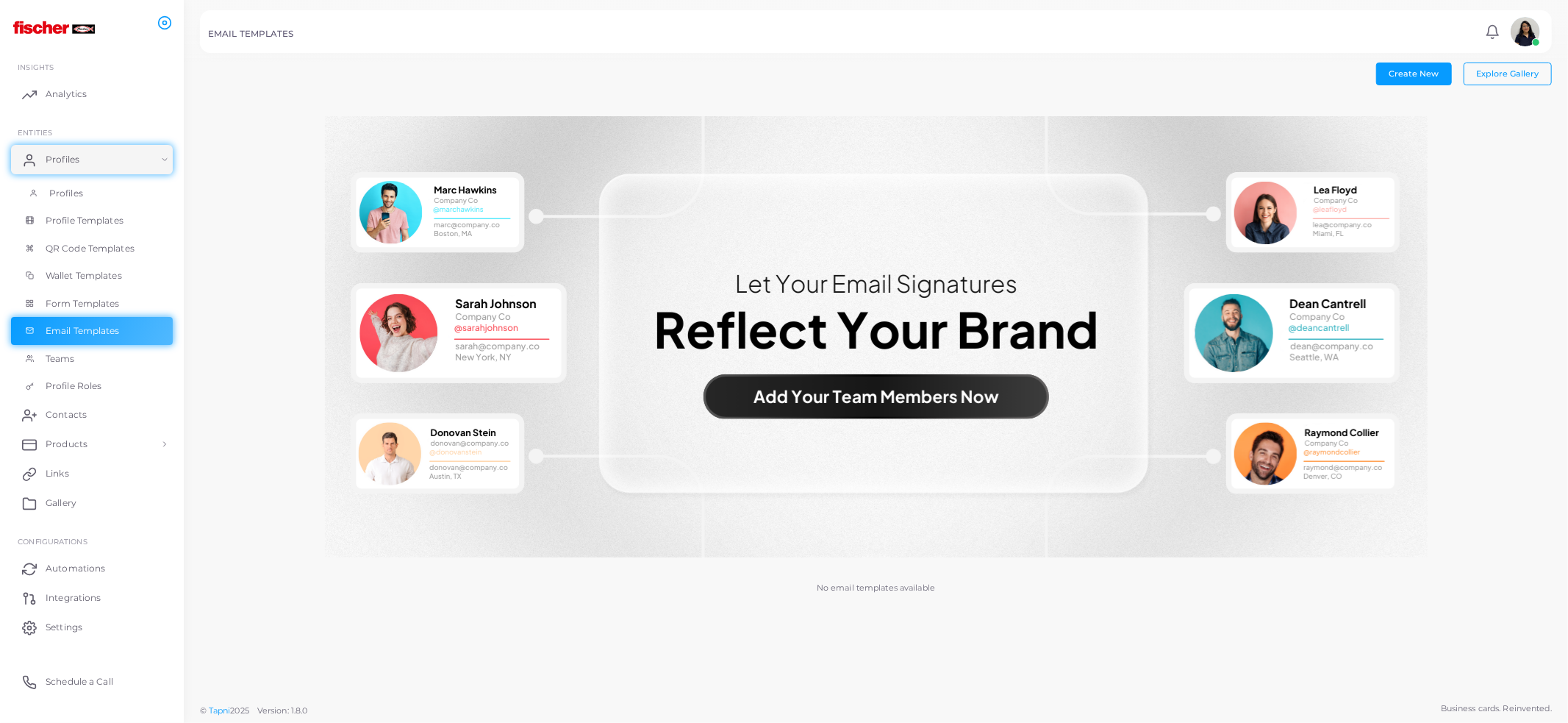
click at [99, 185] on link "Profiles" at bounding box center [92, 193] width 162 height 28
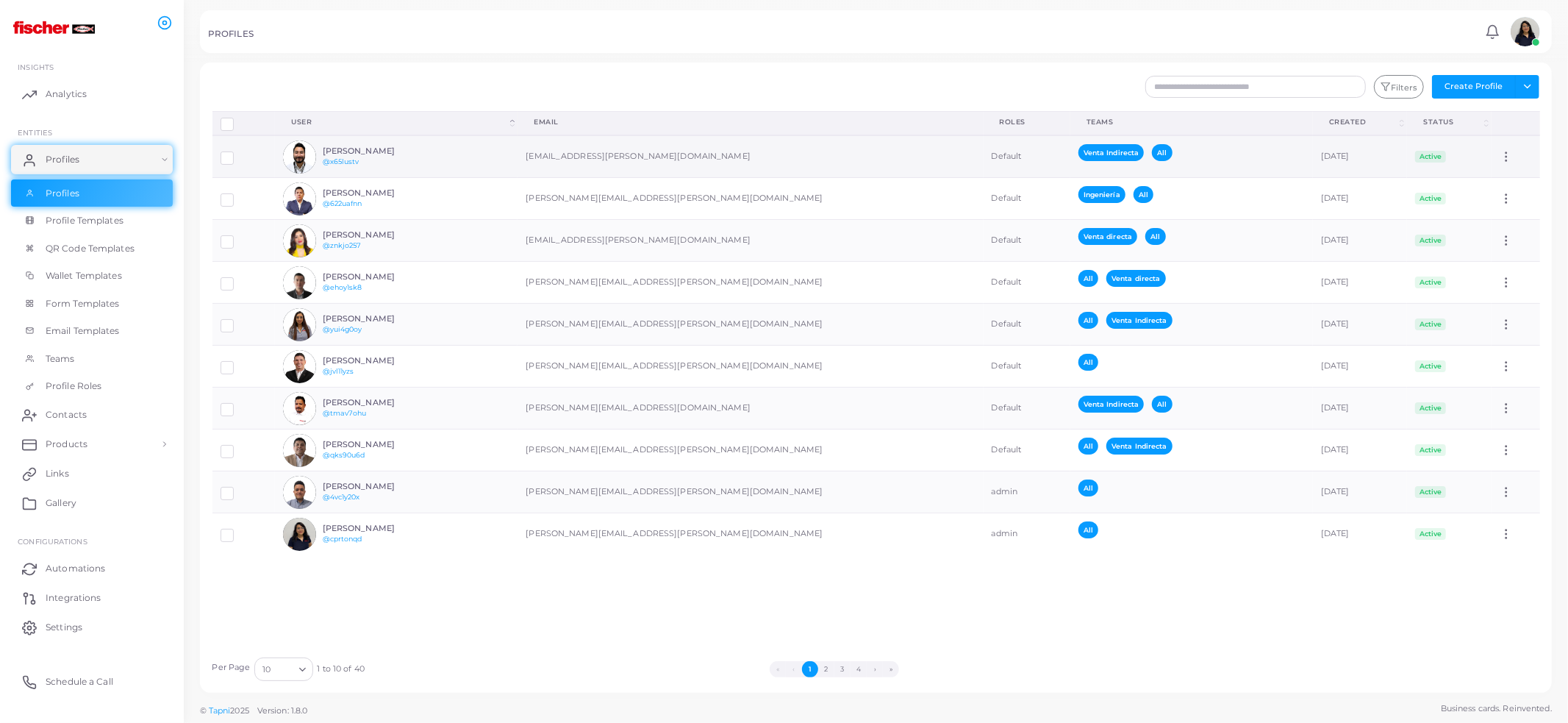
click at [799, 167] on td "[EMAIL_ADDRESS][PERSON_NAME][DOMAIN_NAME]" at bounding box center [750, 156] width 466 height 43
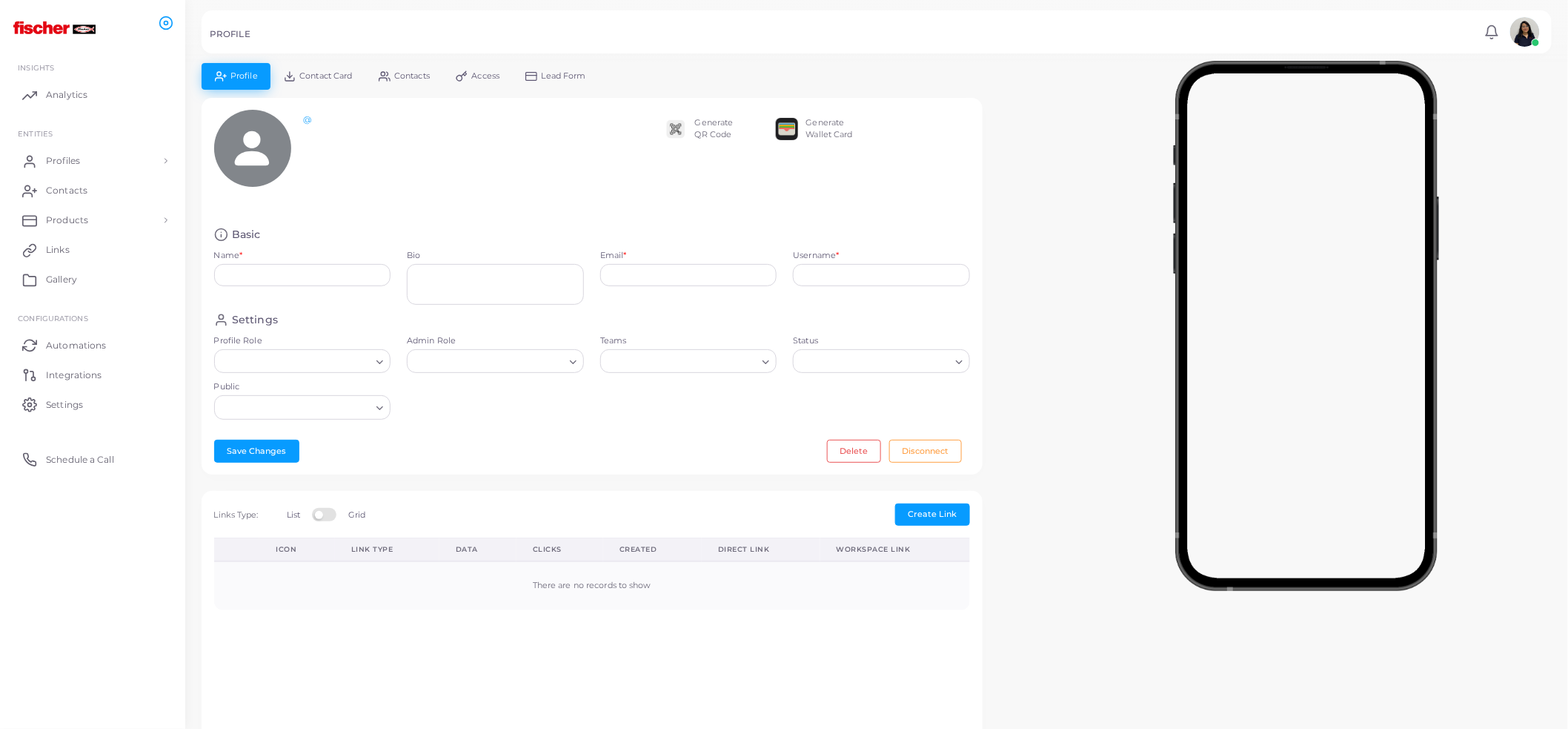
type input "**********"
type textarea "**********"
type input "**********"
type input "********"
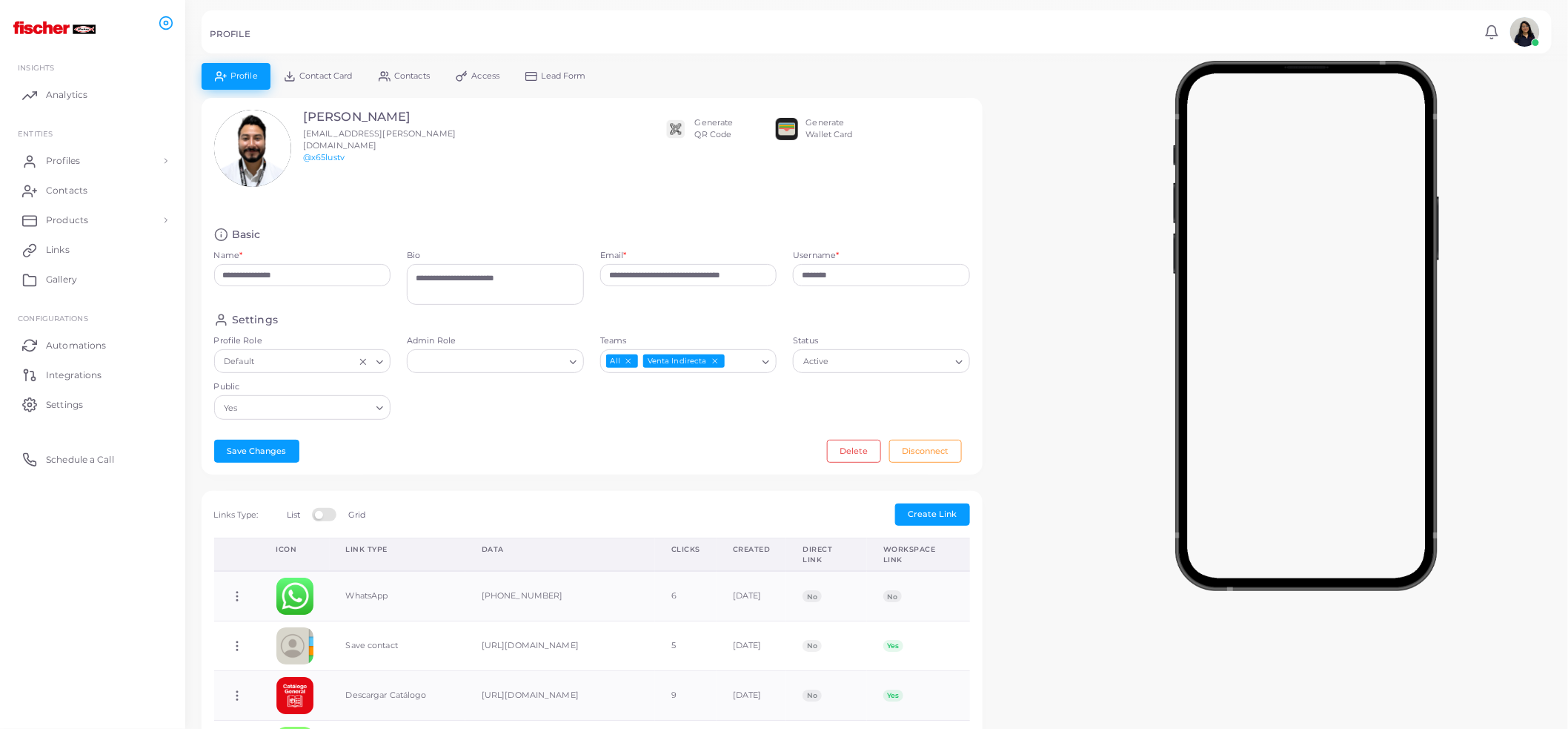
click at [319, 77] on span "Contact Card" at bounding box center [326, 76] width 53 height 8
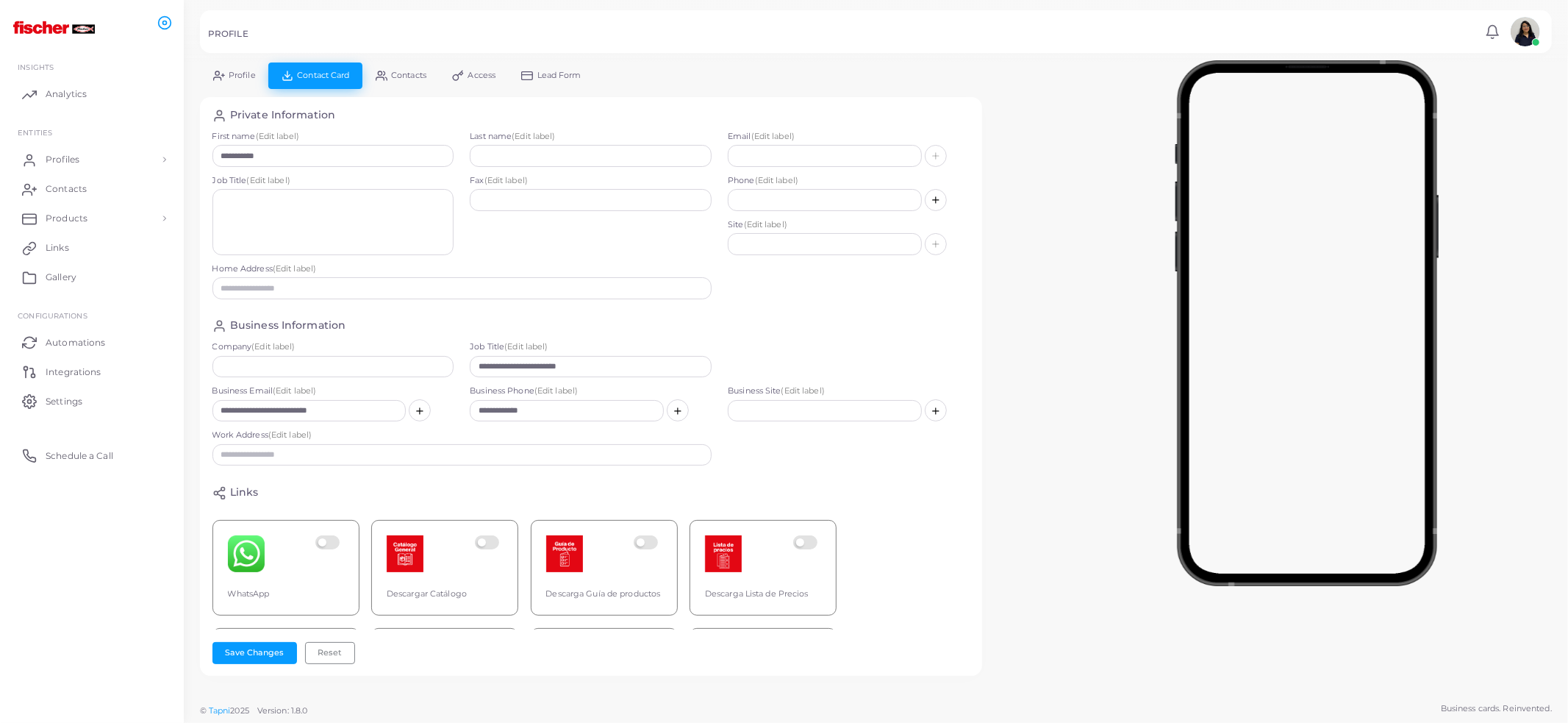
click at [405, 85] on link "Contacts" at bounding box center [401, 75] width 77 height 26
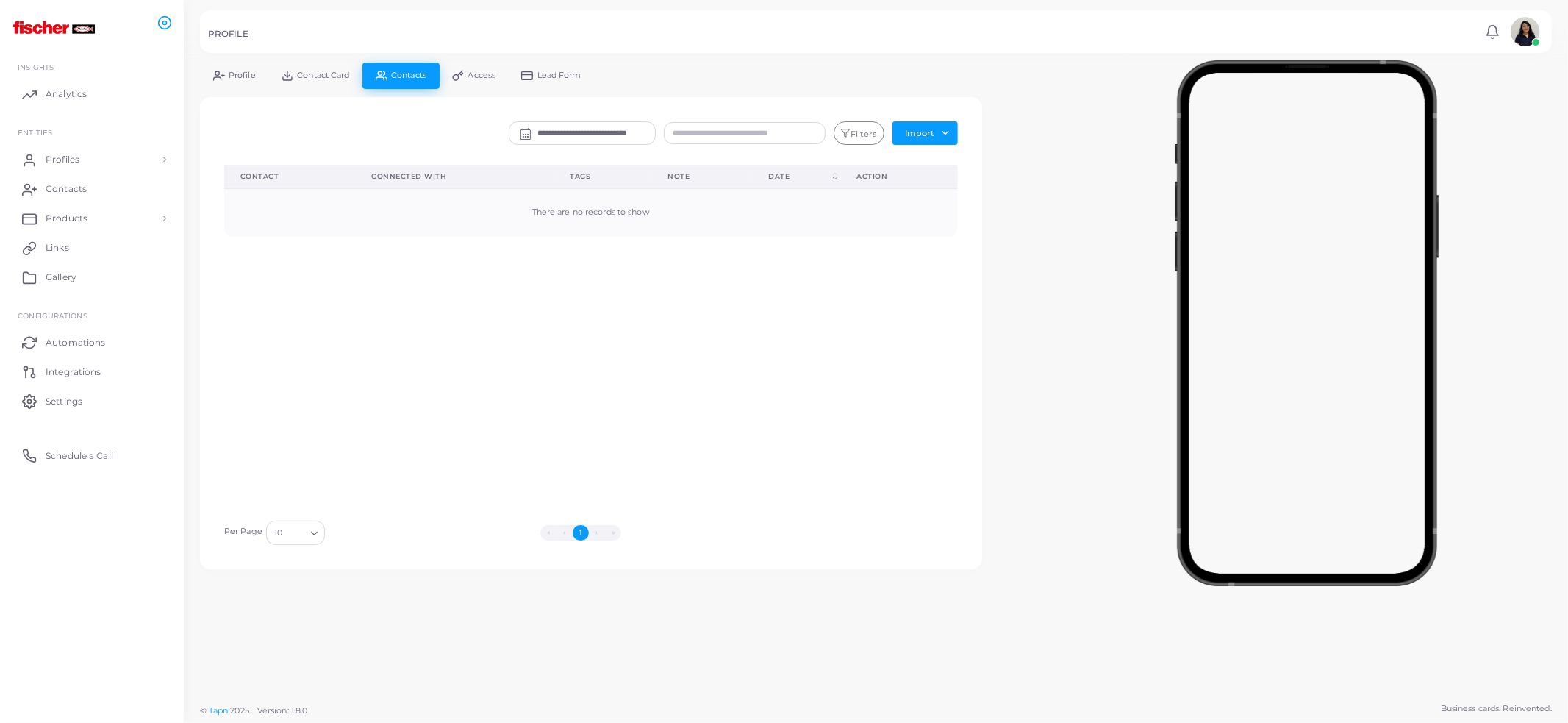
click at [546, 83] on link "Lead Form" at bounding box center [552, 75] width 86 height 26
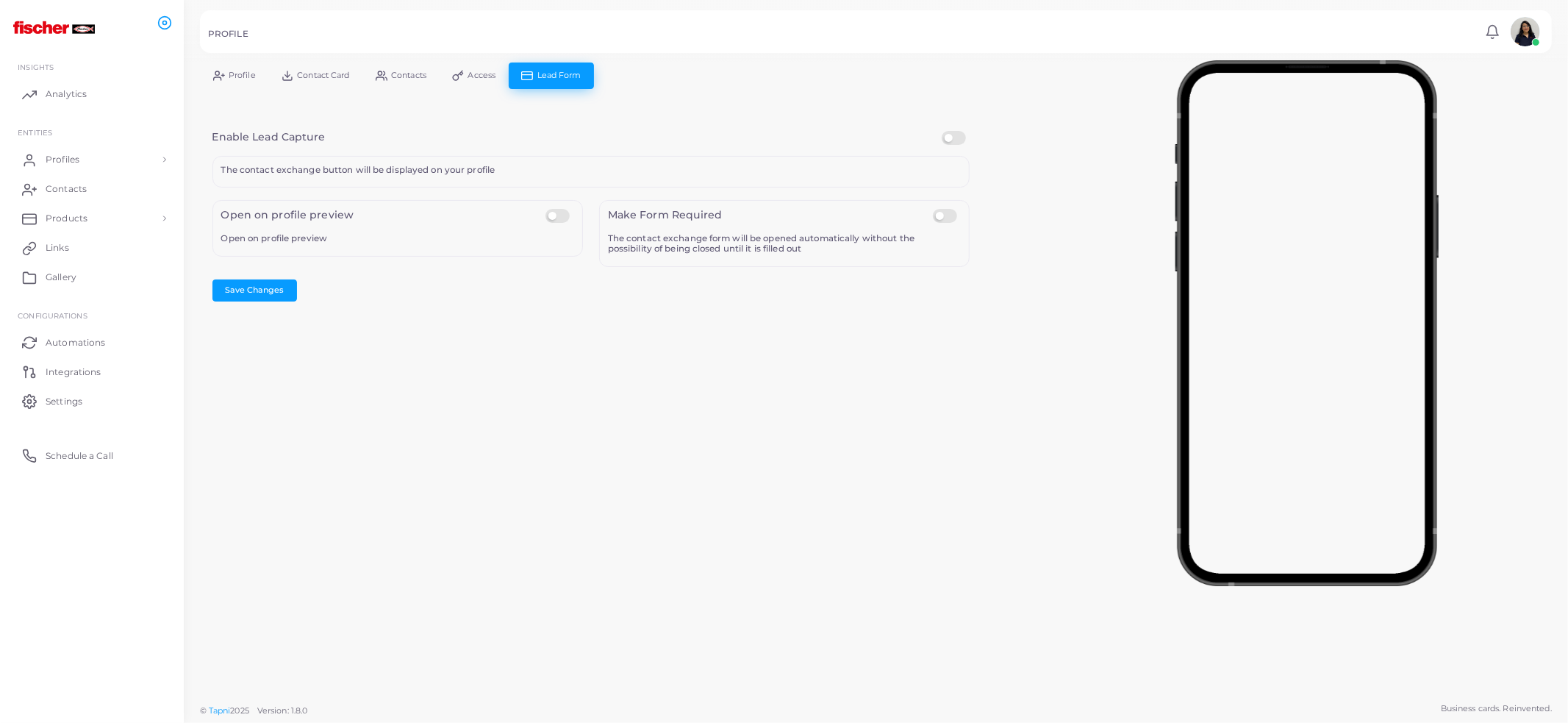
click at [216, 74] on circle at bounding box center [217, 73] width 4 height 4
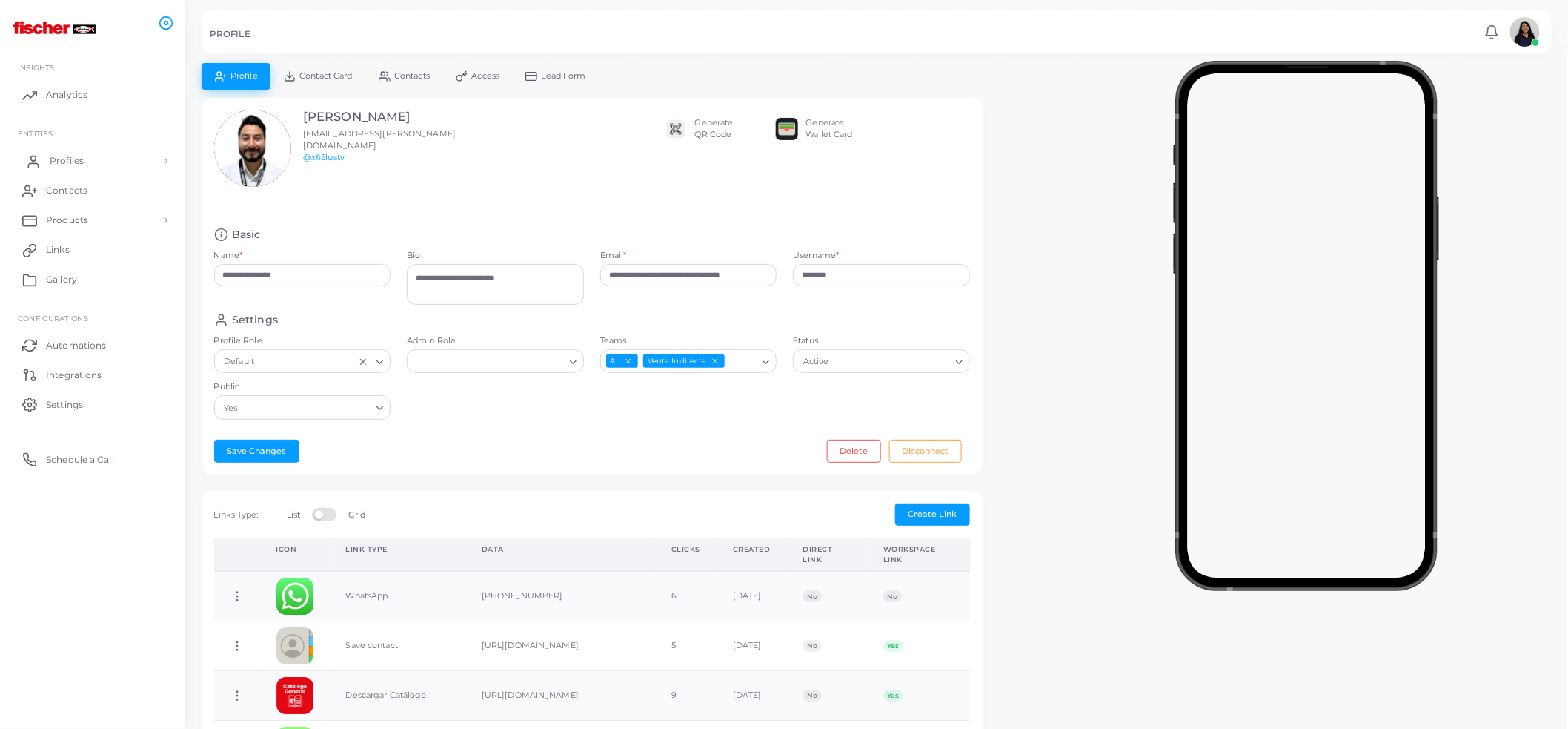
click at [85, 168] on link "Profiles" at bounding box center [92, 161] width 163 height 30
click at [118, 335] on span "Email Templates" at bounding box center [87, 333] width 75 height 13
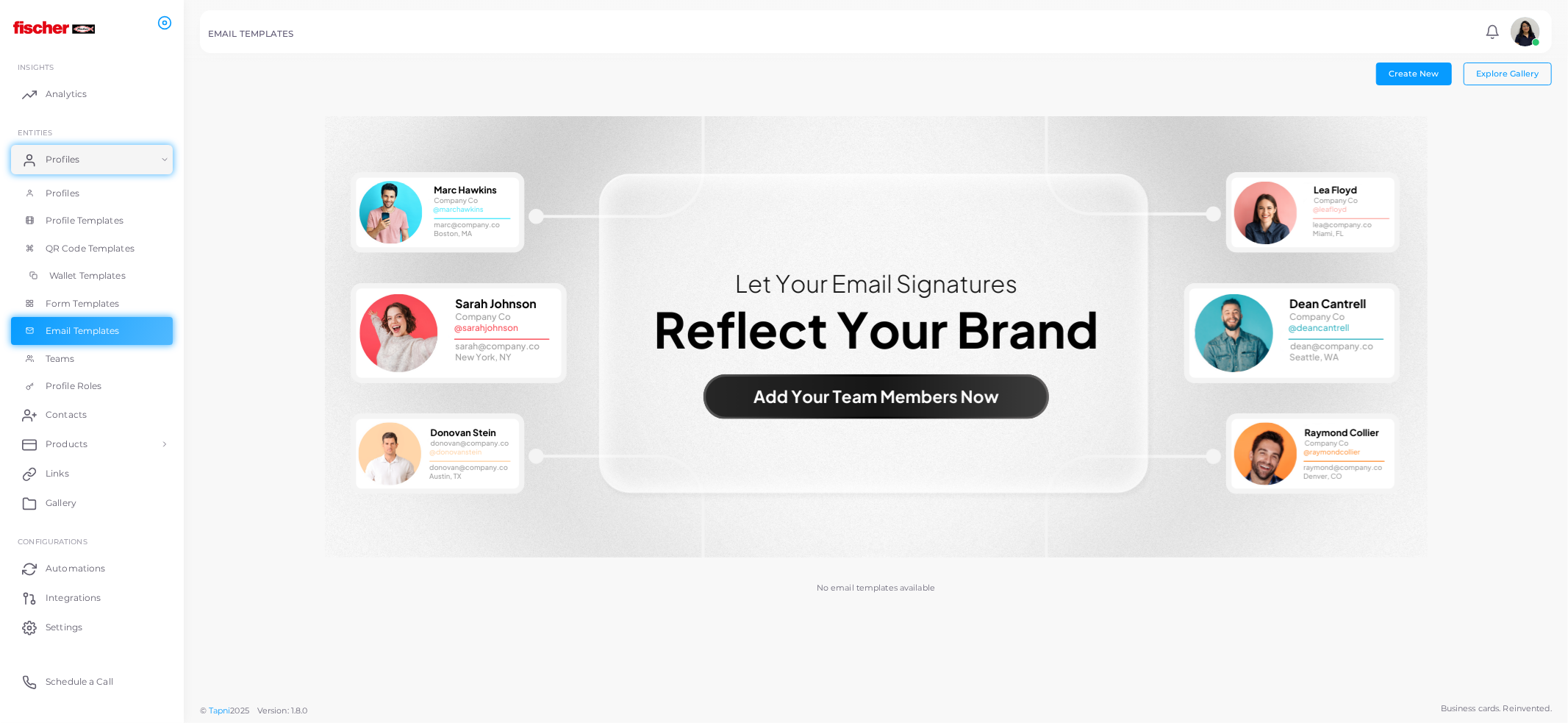
click at [109, 275] on span "Wallet Templates" at bounding box center [88, 275] width 77 height 13
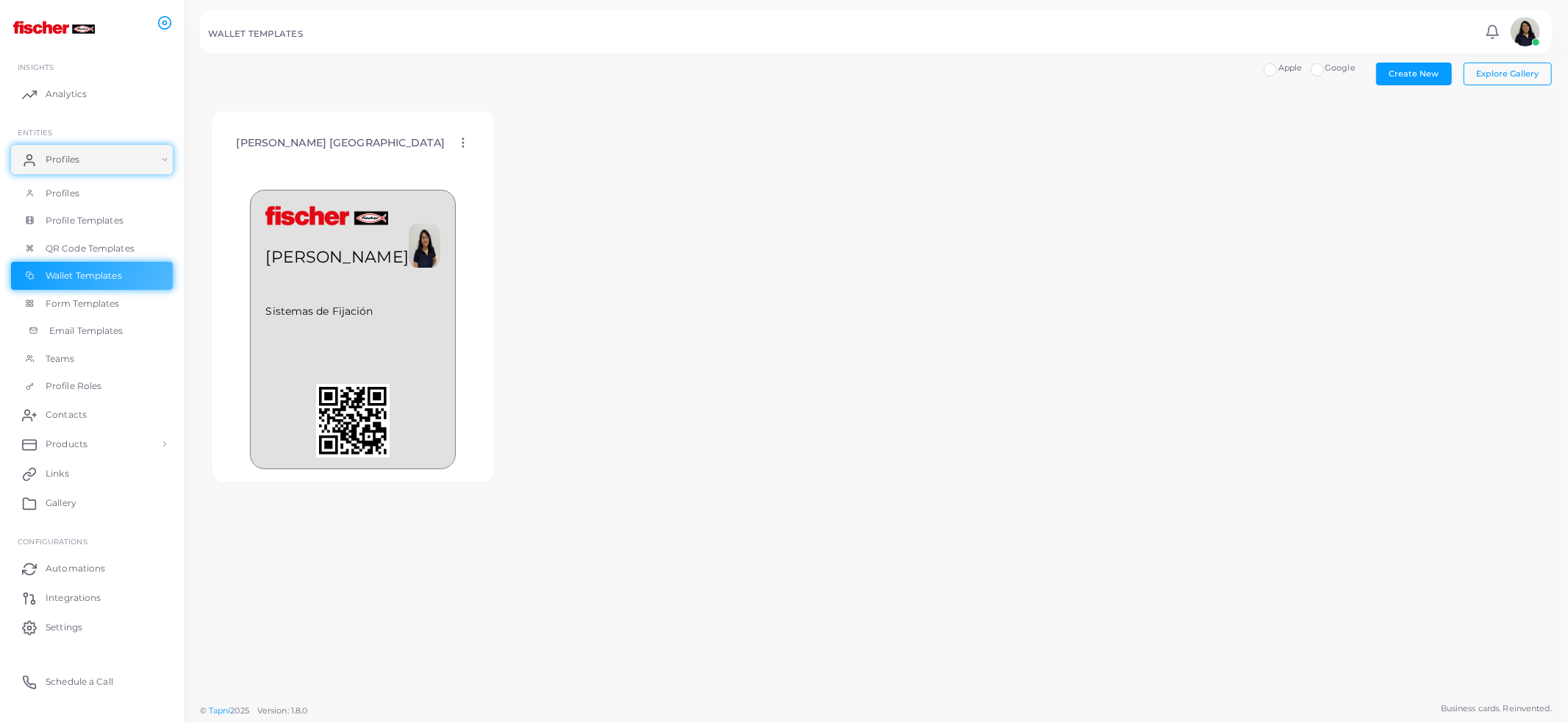
click at [95, 331] on span "Email Templates" at bounding box center [86, 330] width 74 height 13
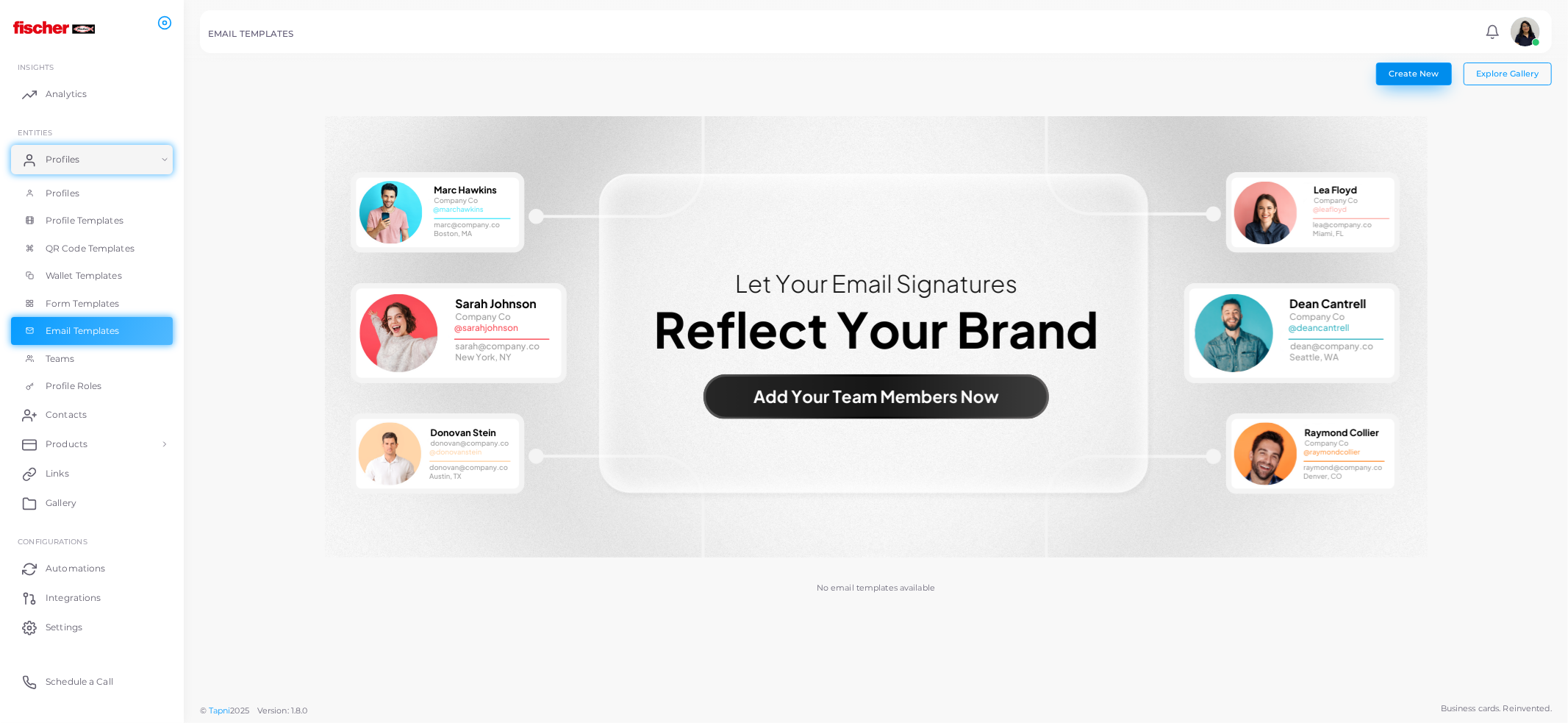
click at [1408, 70] on span "Create New" at bounding box center [1414, 73] width 50 height 10
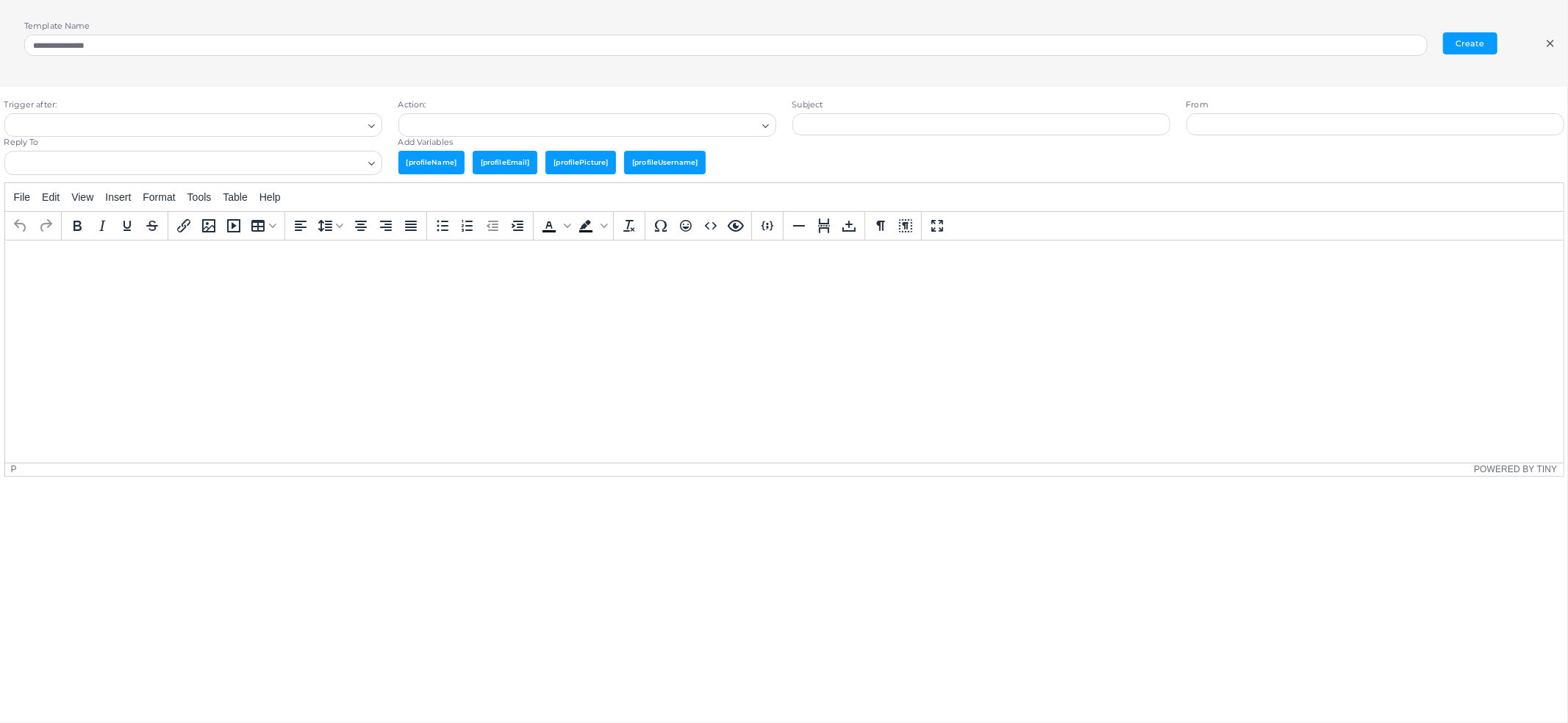
click at [285, 135] on div "Loading..." at bounding box center [193, 125] width 378 height 23
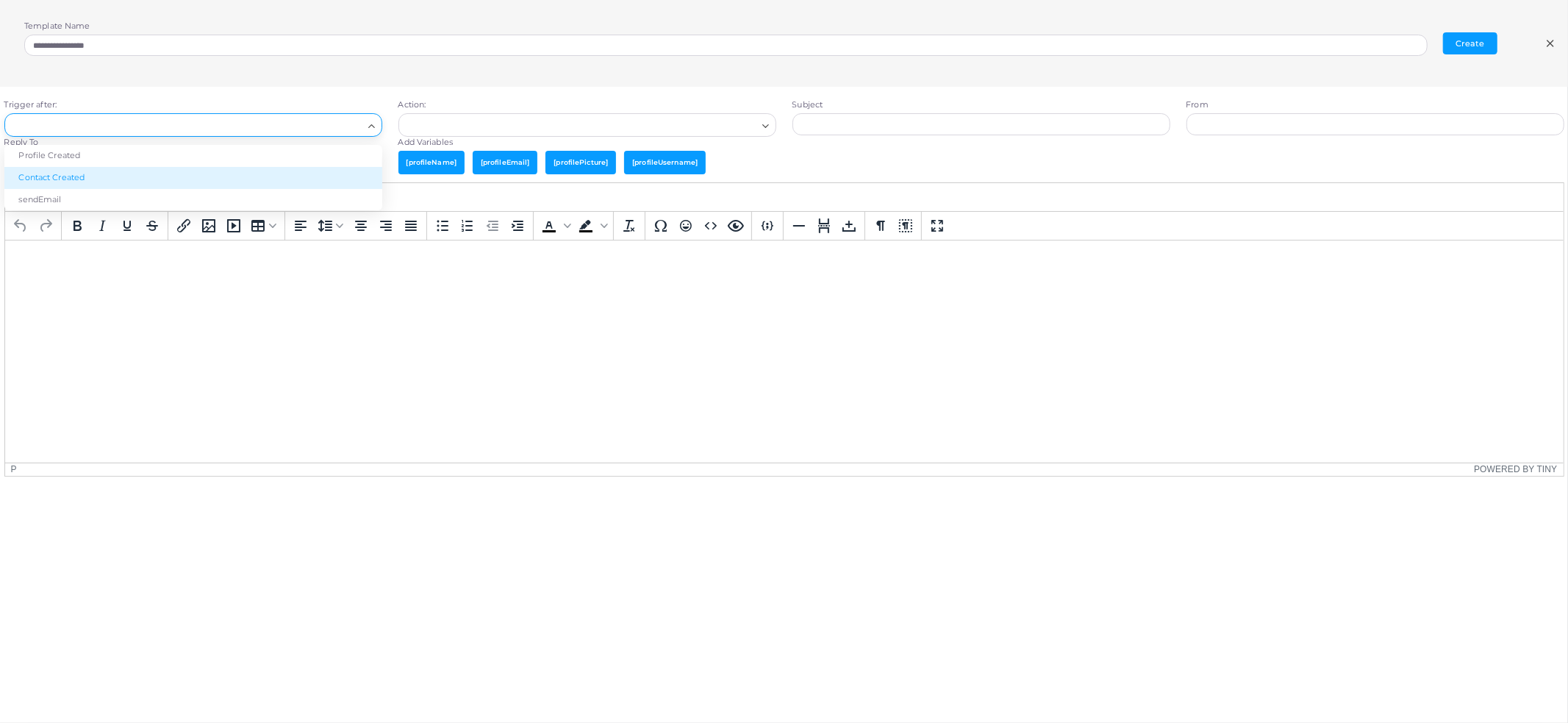
click at [297, 167] on li "Contact Created" at bounding box center [193, 178] width 378 height 22
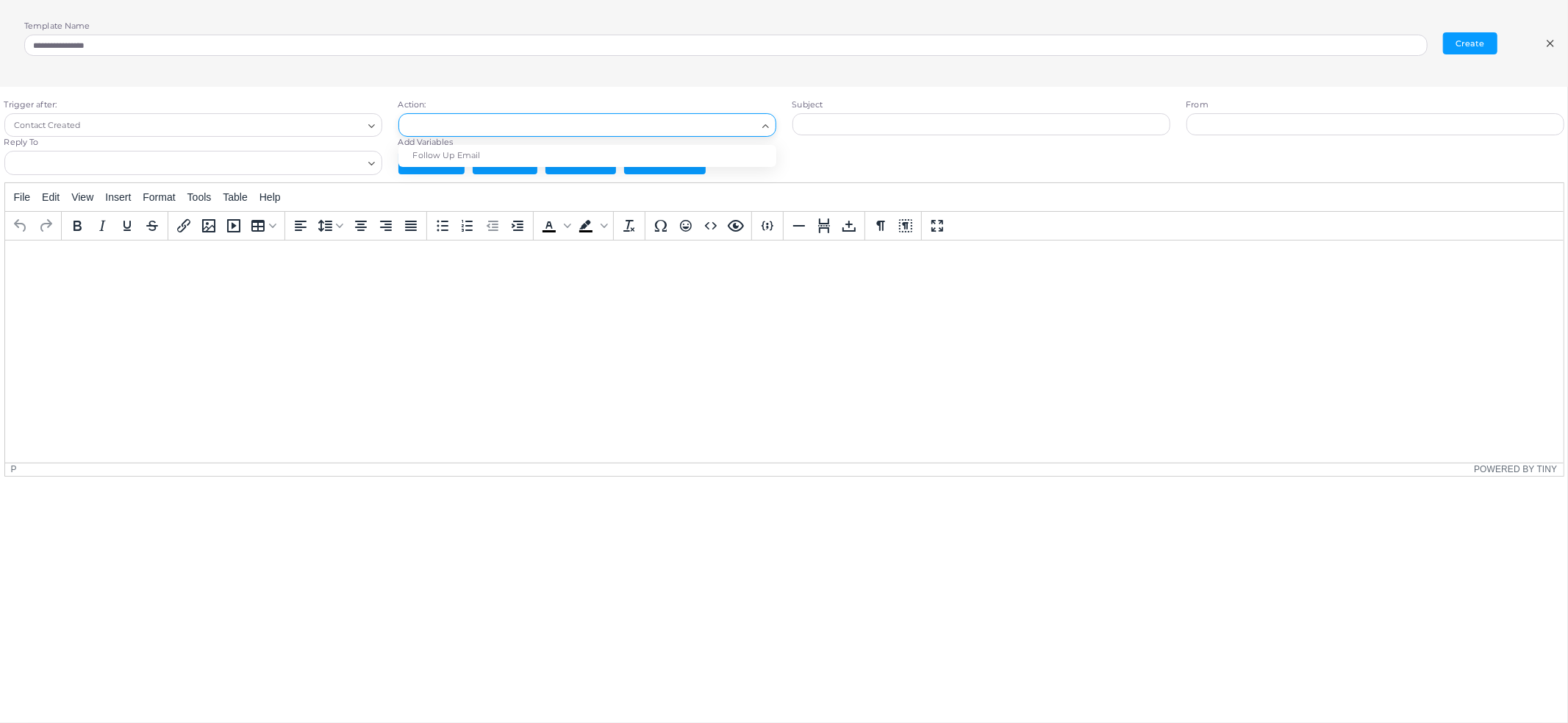
click at [483, 126] on input "Search for option" at bounding box center [581, 124] width 351 height 16
click at [505, 158] on li "Follow Up Email" at bounding box center [587, 156] width 378 height 22
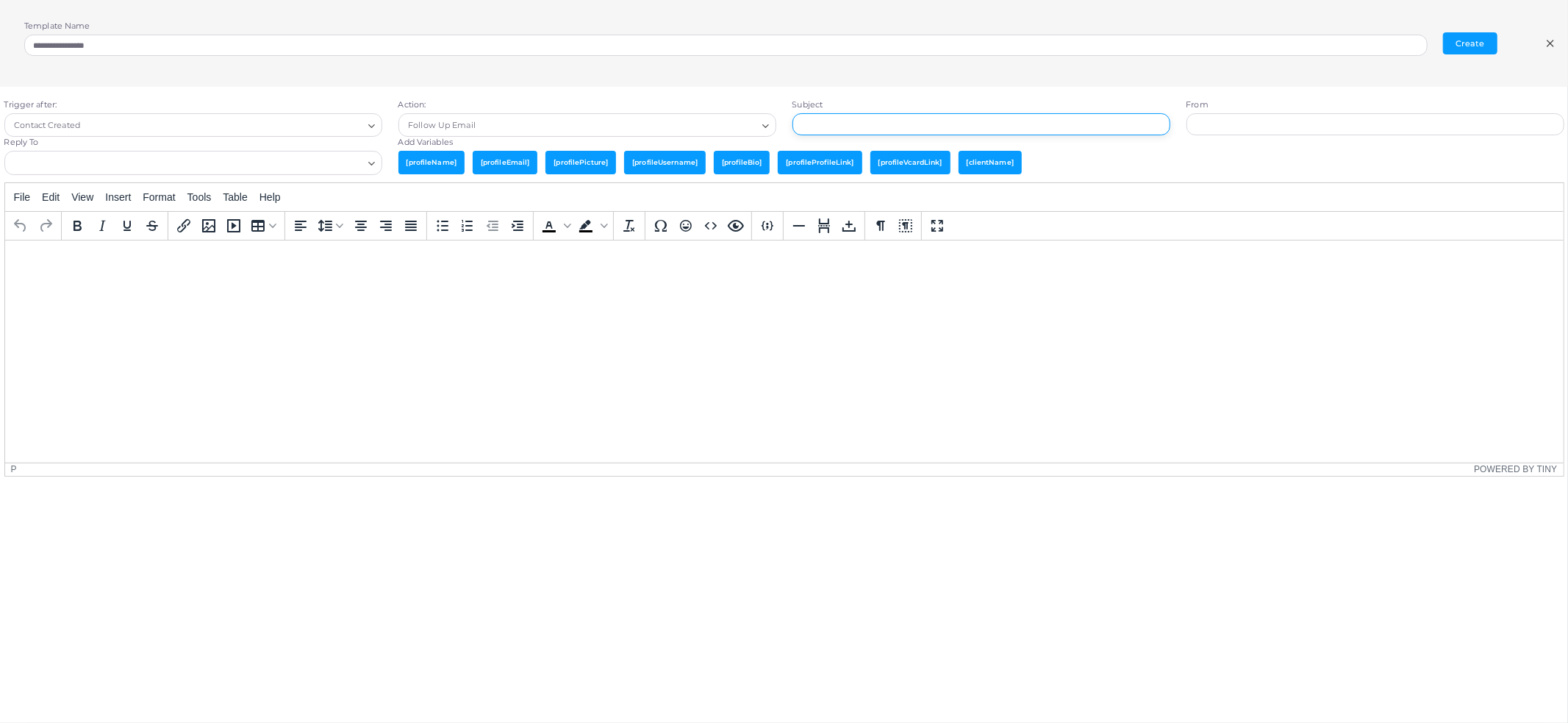
click at [877, 121] on input "text" at bounding box center [981, 124] width 378 height 22
click at [1198, 143] on div "Add Variables [profileName] [profileEmail] [profilePicture] [profileUsername] […" at bounding box center [981, 159] width 1182 height 45
click at [1555, 42] on icon at bounding box center [1550, 43] width 12 height 12
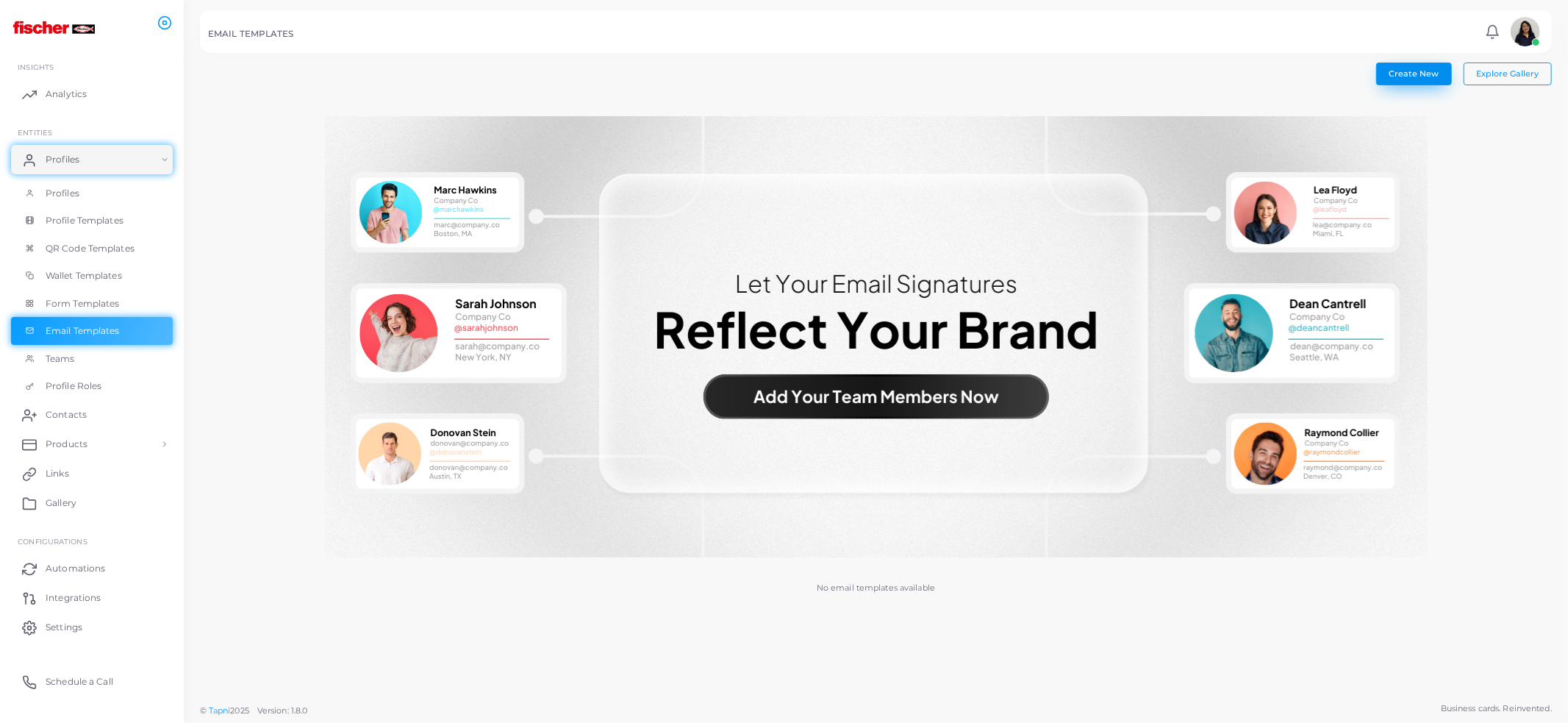
click at [1397, 74] on span "Create New" at bounding box center [1414, 73] width 50 height 10
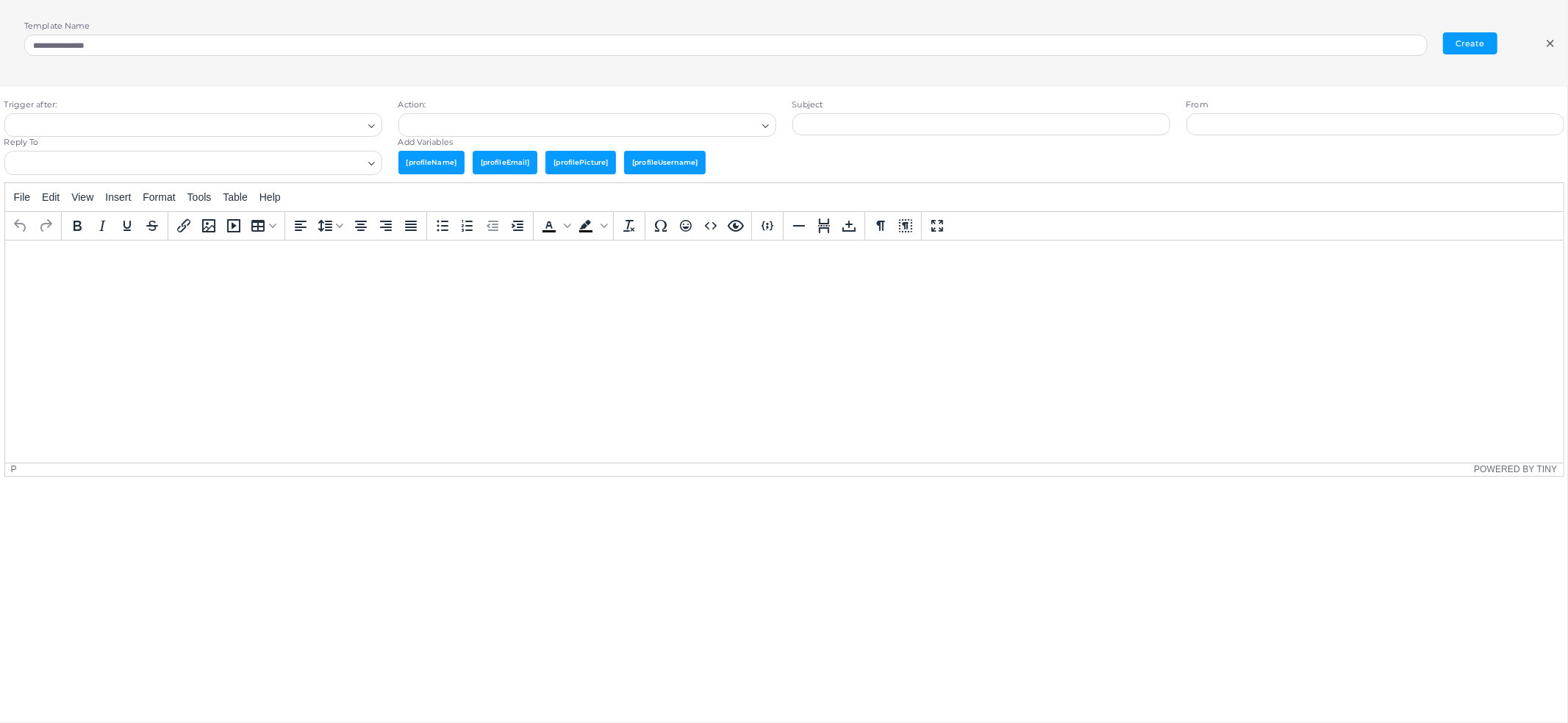
click at [142, 124] on input "Search for option" at bounding box center [186, 124] width 351 height 16
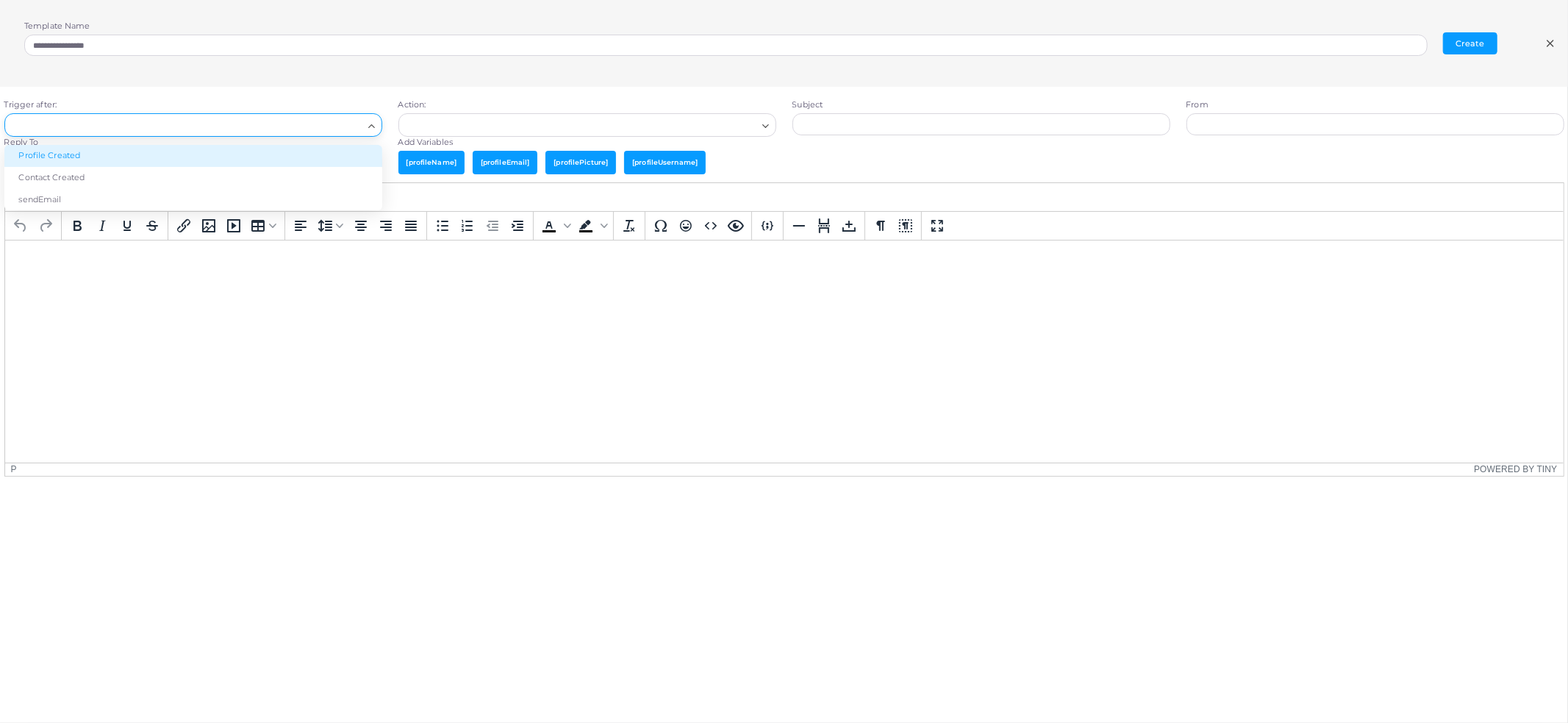
click at [304, 96] on div "Trigger after: Loading... Profile Created Contact Created sendEmail Action: Loa…" at bounding box center [784, 433] width 1584 height 693
click at [286, 128] on input "Search for option" at bounding box center [186, 124] width 351 height 16
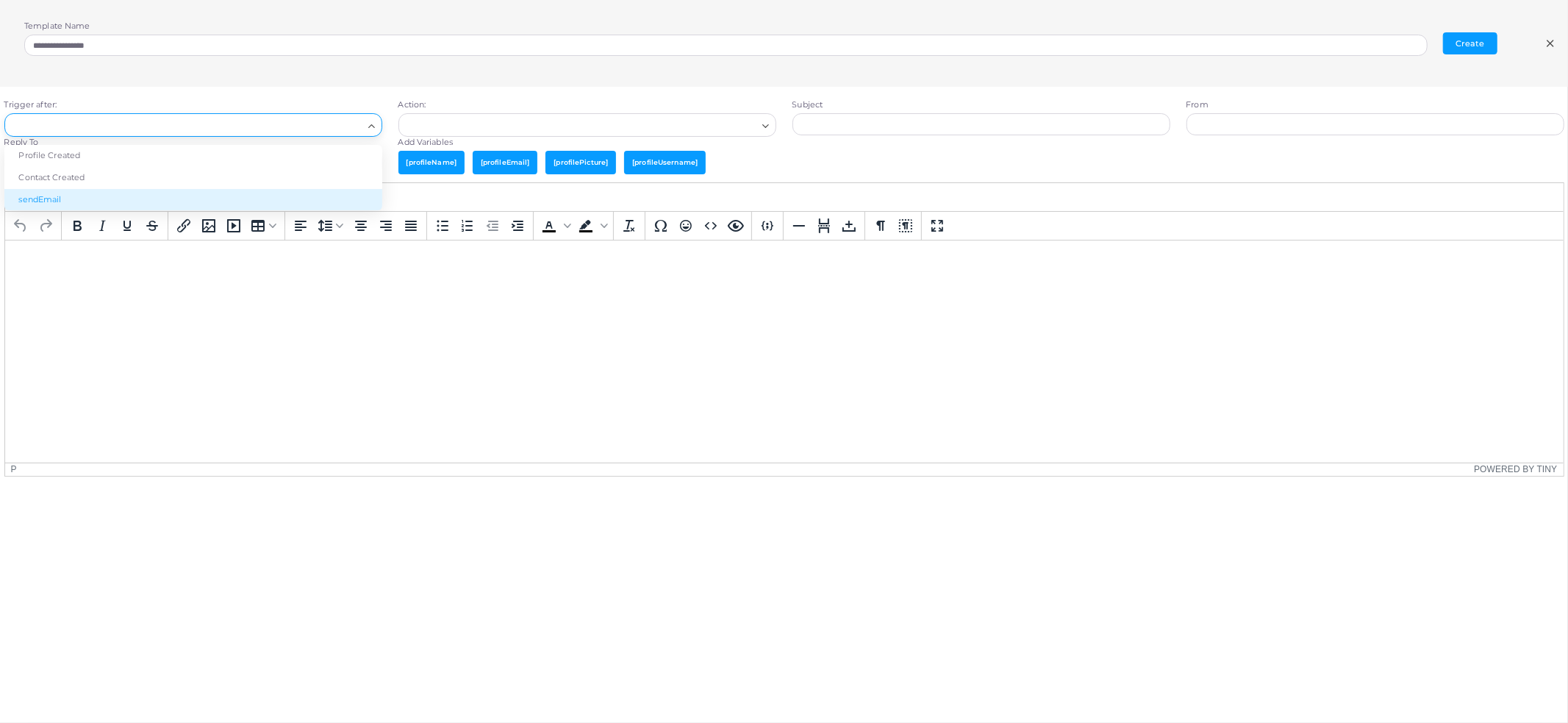
click at [1556, 43] on div "**********" at bounding box center [784, 43] width 1568 height 87
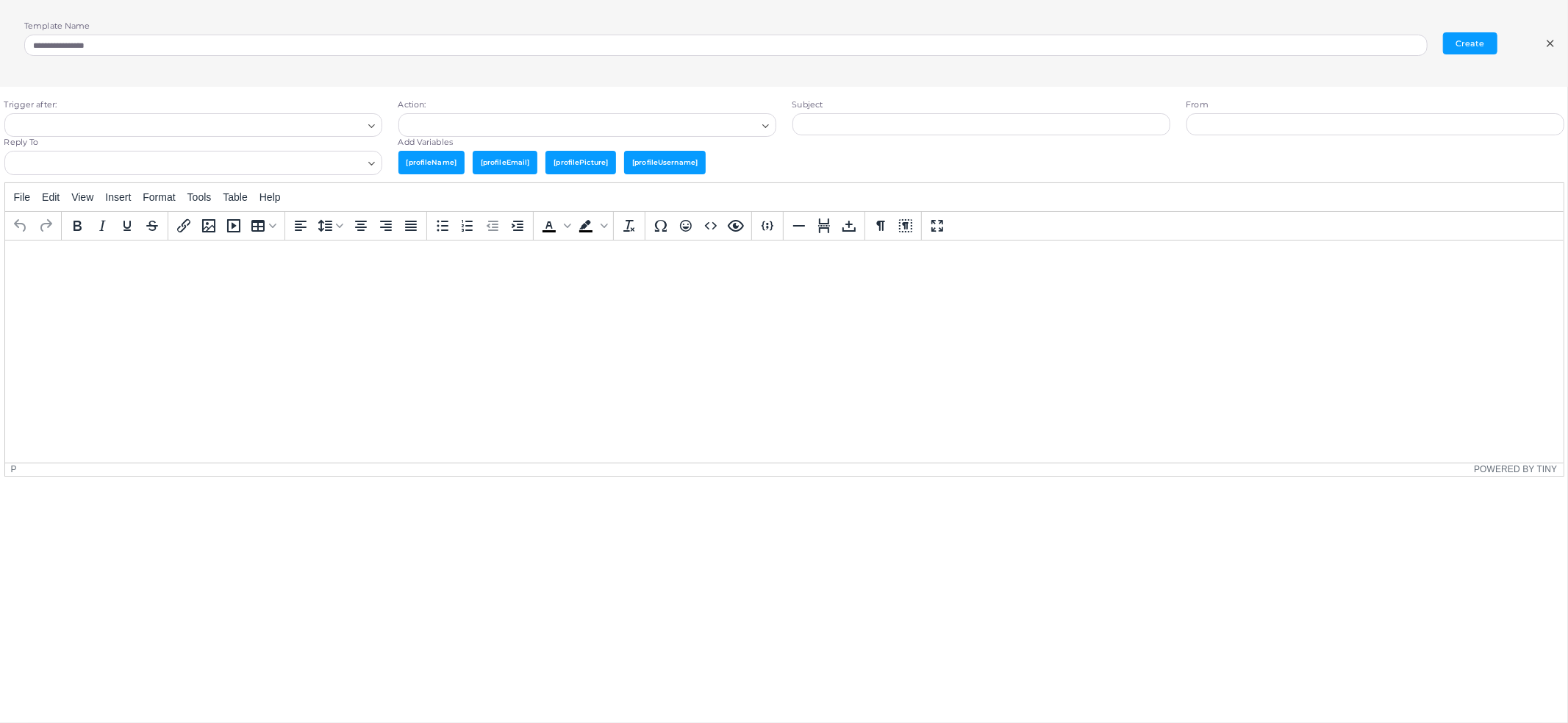
click at [1554, 42] on icon at bounding box center [1550, 43] width 12 height 12
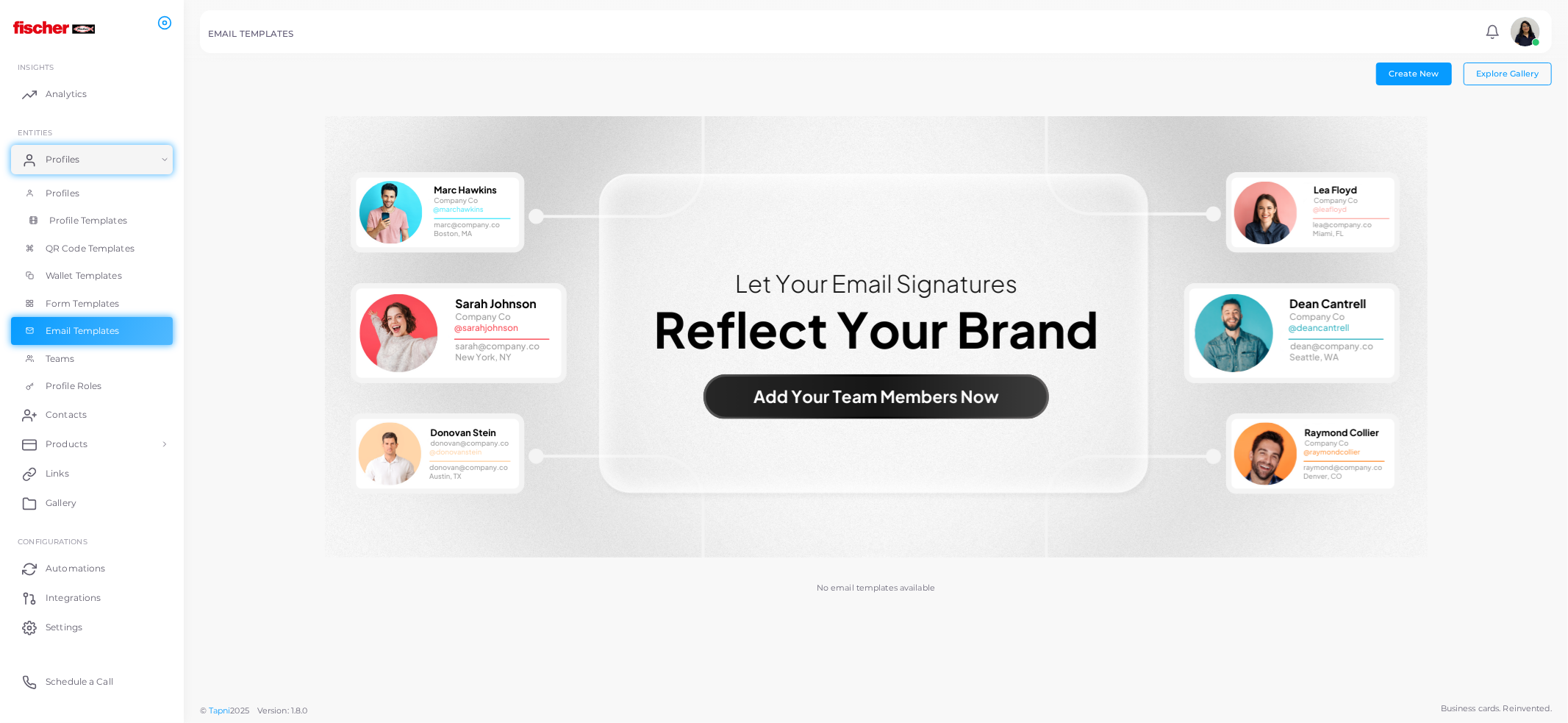
click at [47, 218] on link "Profile Templates" at bounding box center [92, 221] width 162 height 28
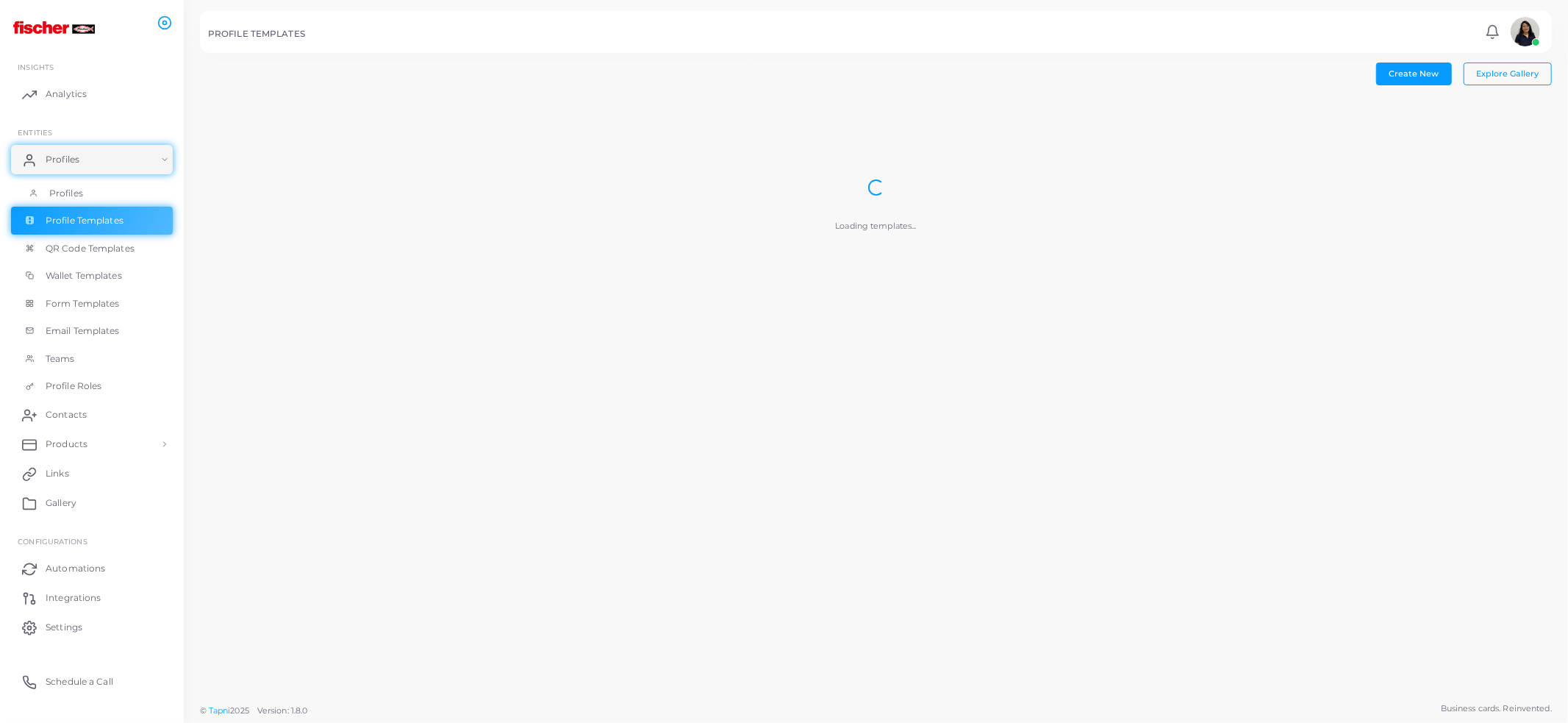
click at [69, 188] on span "Profiles" at bounding box center [66, 193] width 34 height 13
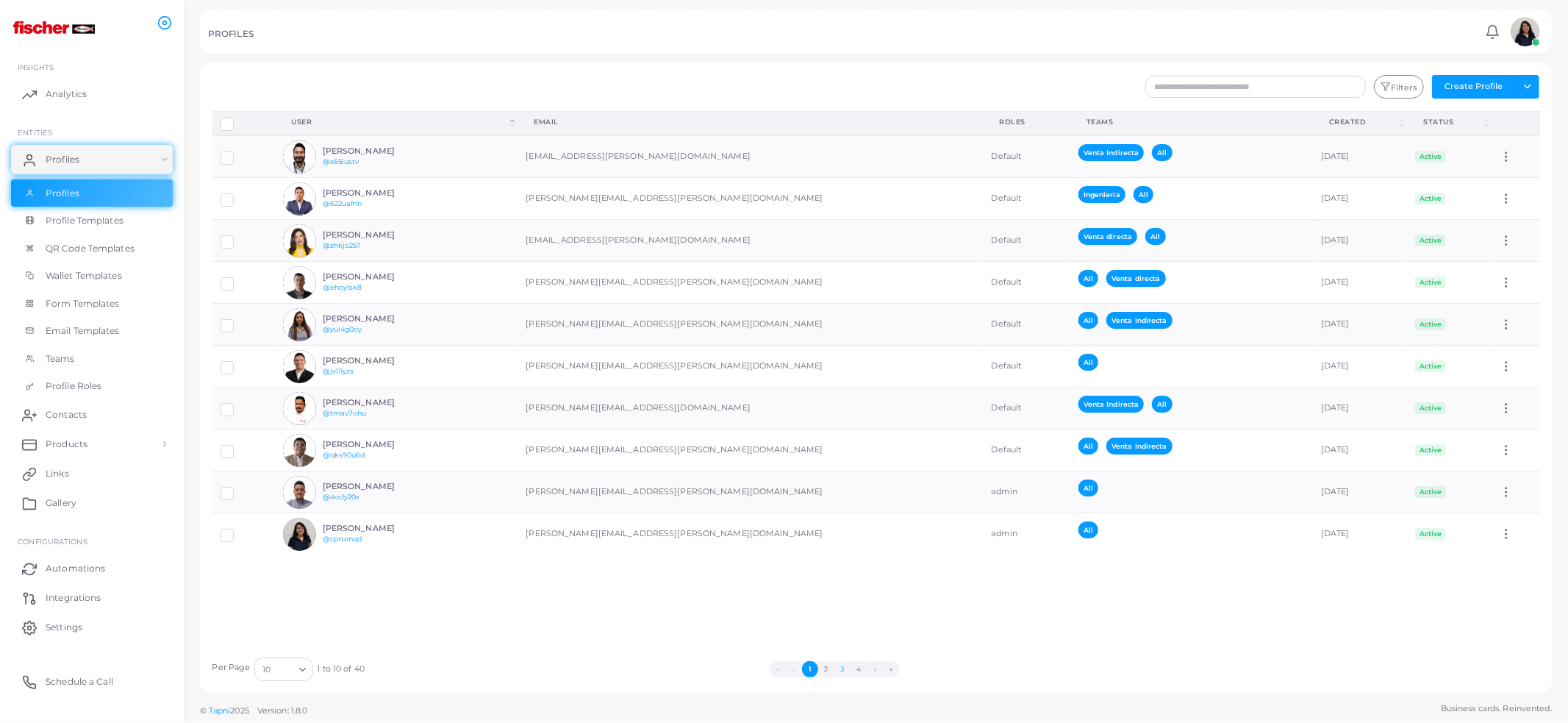
click at [837, 666] on button "3" at bounding box center [843, 669] width 16 height 16
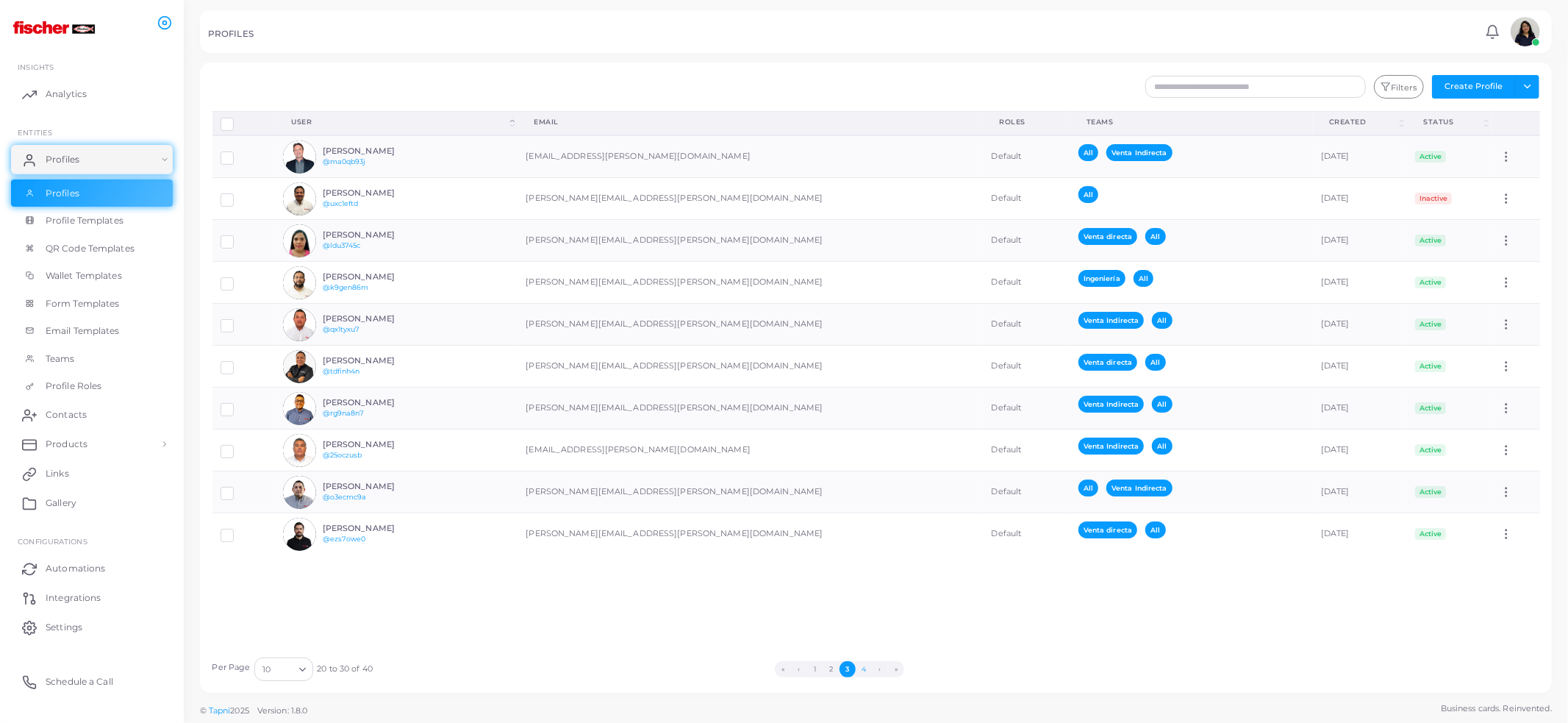
click at [865, 670] on button "4" at bounding box center [864, 669] width 16 height 16
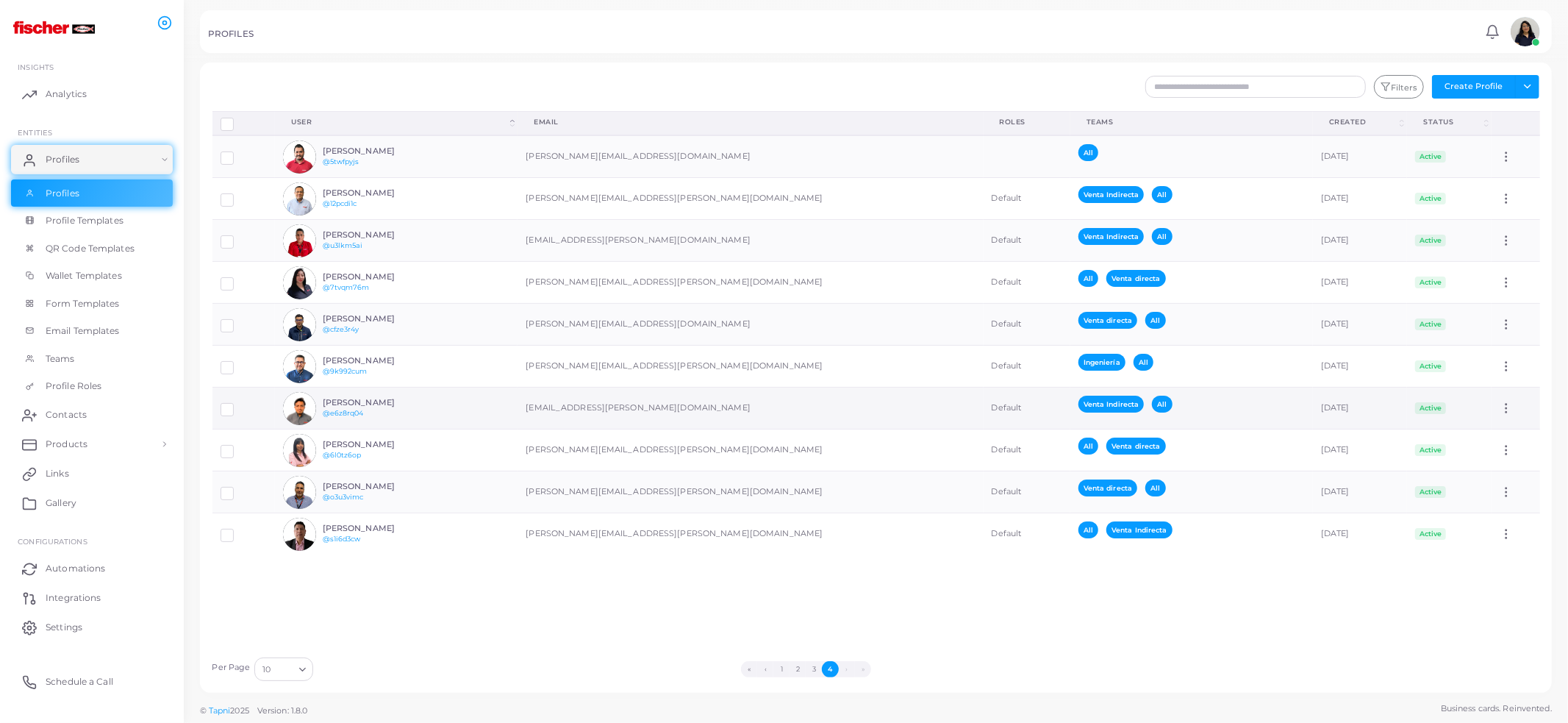
click at [811, 408] on td "[EMAIL_ADDRESS][PERSON_NAME][DOMAIN_NAME]" at bounding box center [750, 408] width 466 height 42
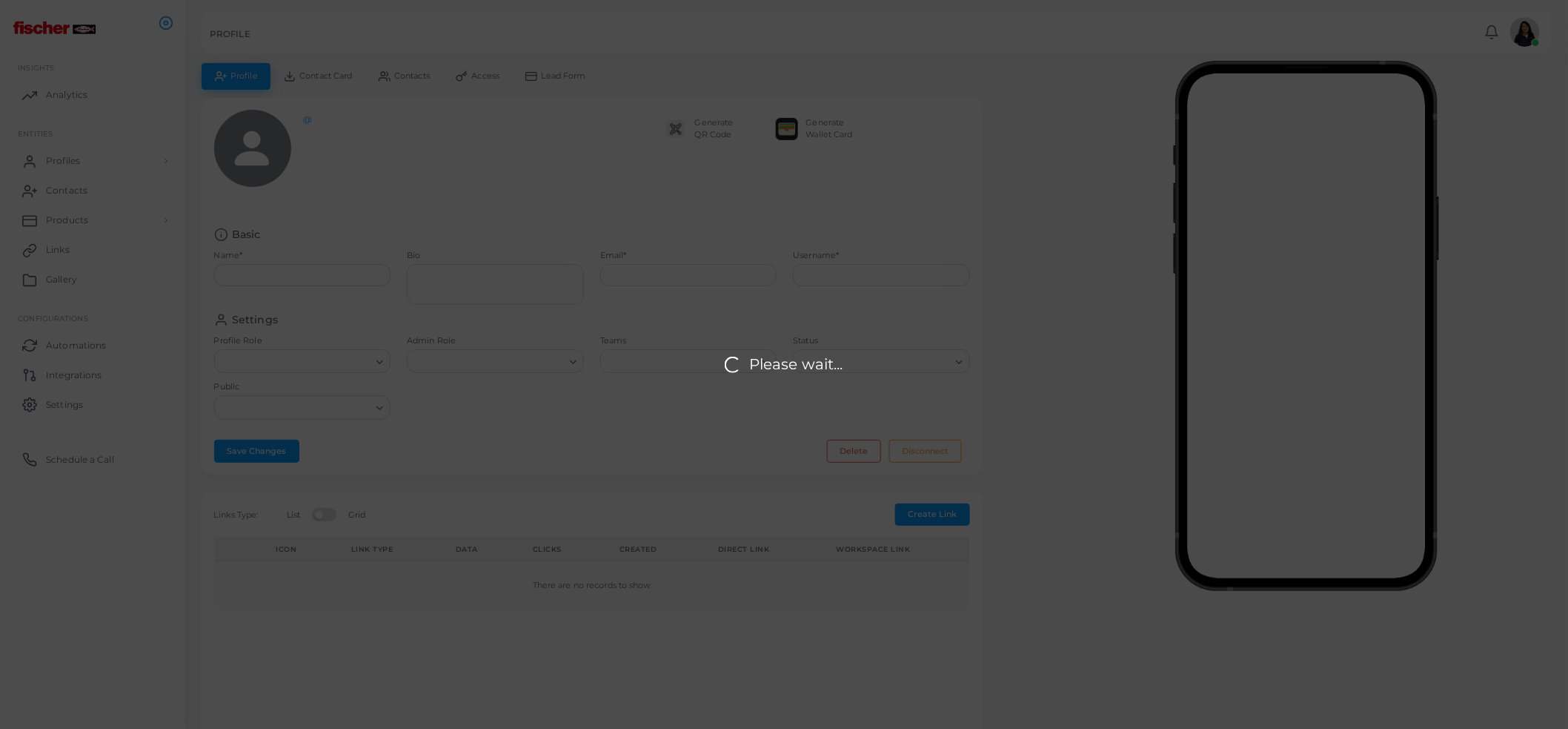
type input "**********"
type textarea "**********"
type input "**********"
type input "********"
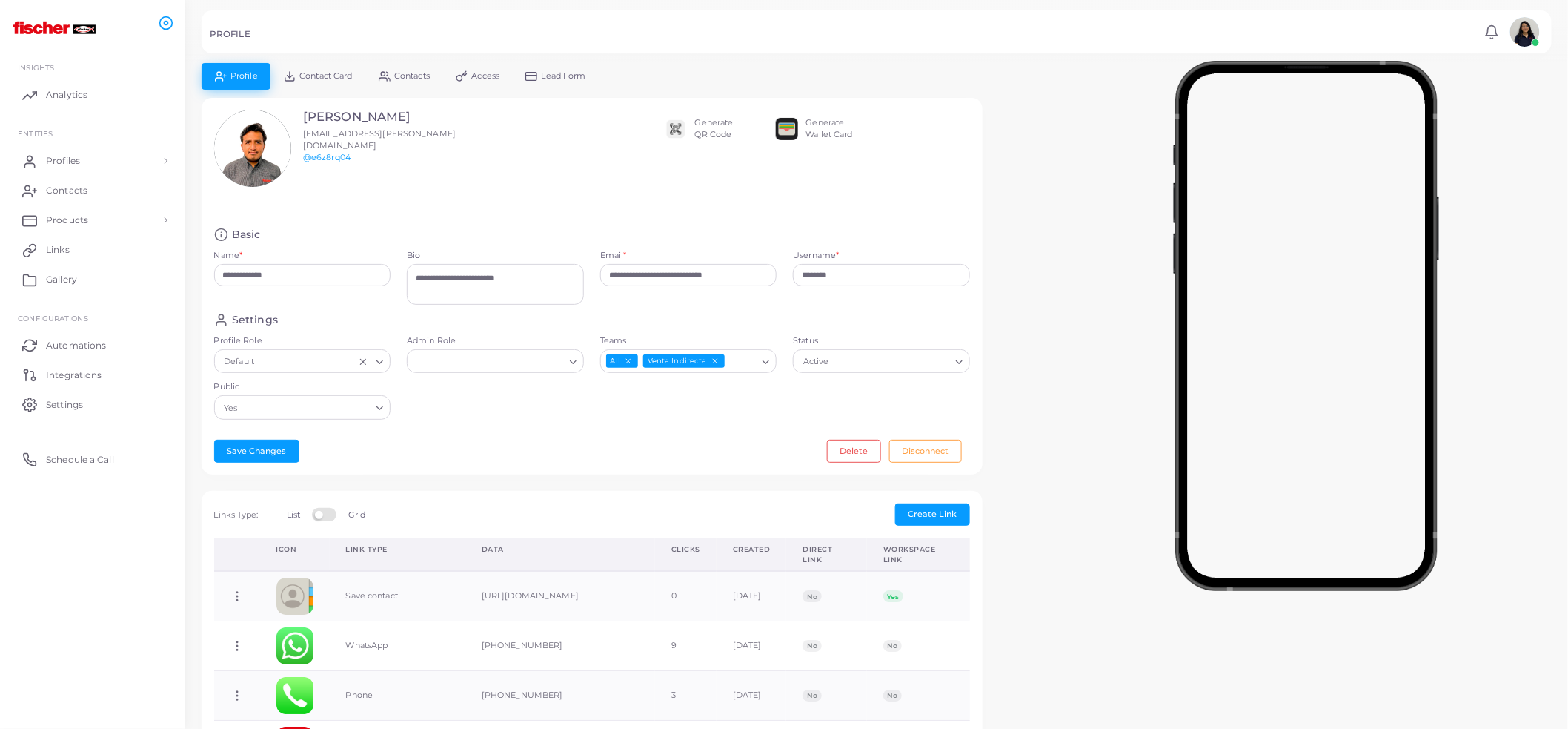
click at [448, 215] on div "[PERSON_NAME] [EMAIL_ADDRESS][PERSON_NAME][DOMAIN_NAME] @e6z8rq04" at bounding box center [367, 163] width 322 height 106
